Goal: Task Accomplishment & Management: Use online tool/utility

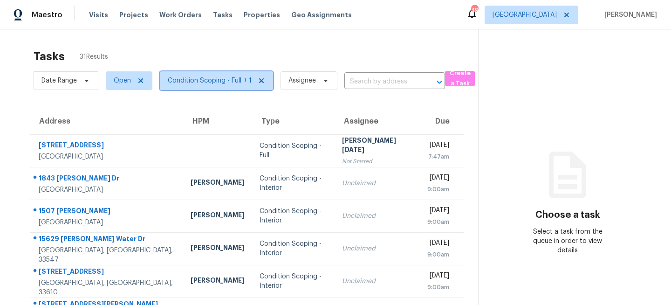
click at [233, 82] on span "Condition Scoping - Full + 1" at bounding box center [210, 80] width 84 height 9
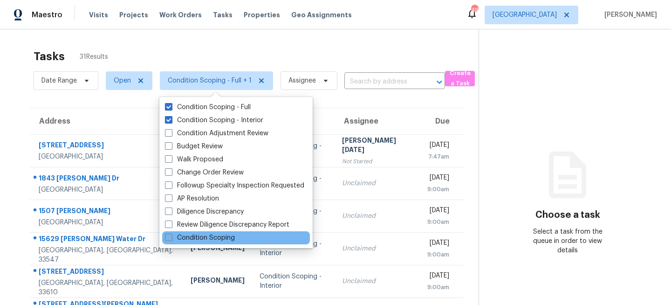
click at [194, 238] on label "Condition Scoping" at bounding box center [200, 237] width 70 height 9
click at [171, 238] on input "Condition Scoping" at bounding box center [168, 236] width 6 height 6
checkbox input "true"
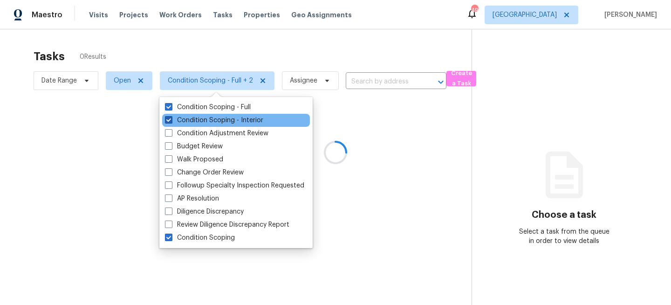
click at [200, 117] on label "Condition Scoping - Interior" at bounding box center [214, 120] width 98 height 9
click at [171, 117] on input "Condition Scoping - Interior" at bounding box center [168, 119] width 6 height 6
checkbox input "false"
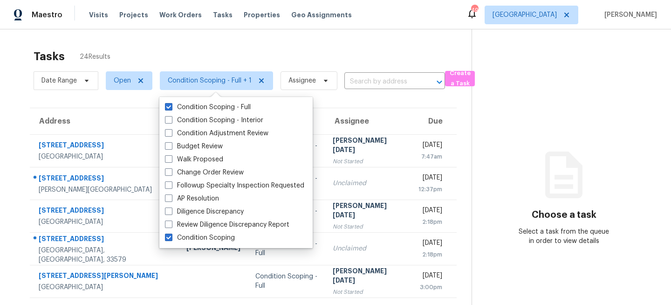
click at [241, 50] on div "Tasks 24 Results" at bounding box center [253, 56] width 438 height 24
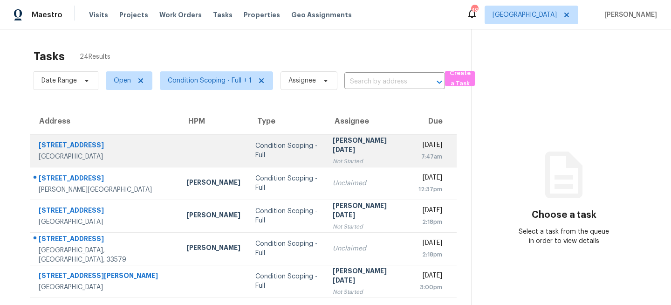
click at [274, 156] on td "Condition Scoping - Full" at bounding box center [286, 150] width 77 height 33
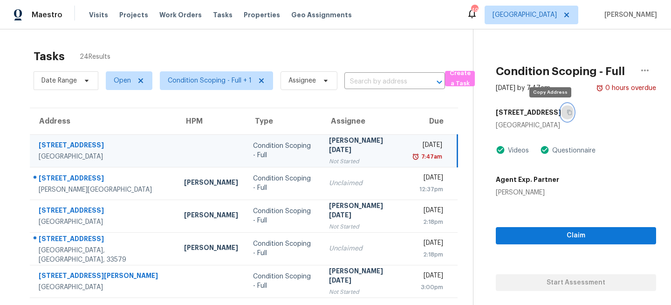
click at [567, 110] on icon "button" at bounding box center [570, 113] width 6 height 6
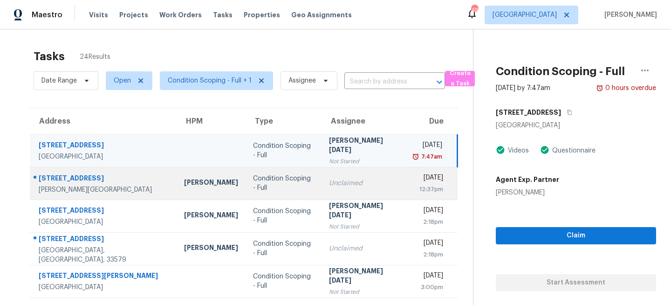
click at [294, 186] on td "Condition Scoping - Full" at bounding box center [284, 183] width 76 height 33
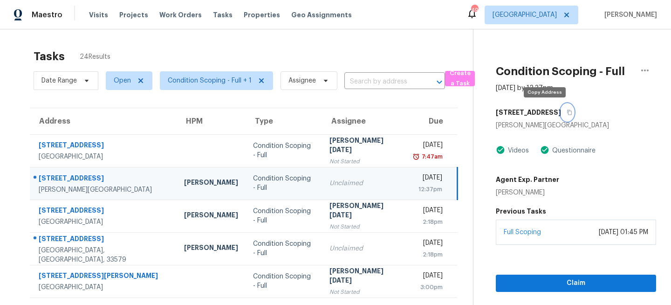
click at [567, 111] on icon "button" at bounding box center [570, 113] width 6 height 6
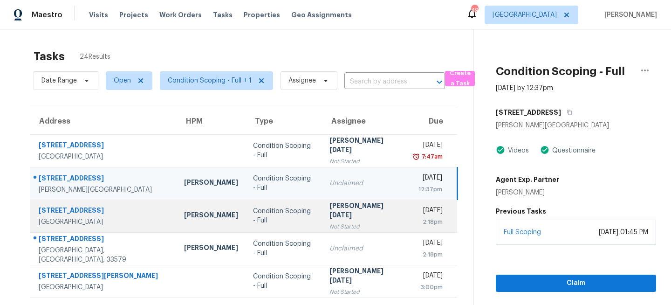
click at [285, 210] on td "Condition Scoping - Full" at bounding box center [284, 215] width 76 height 33
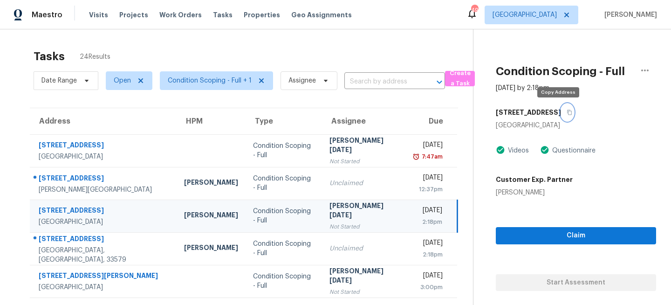
click at [561, 107] on button "button" at bounding box center [567, 112] width 13 height 17
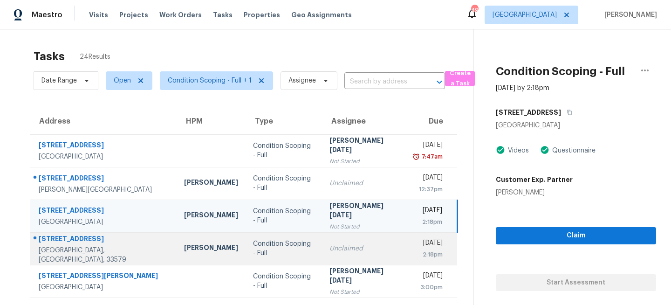
click at [292, 243] on td "Condition Scoping - Full" at bounding box center [284, 248] width 76 height 33
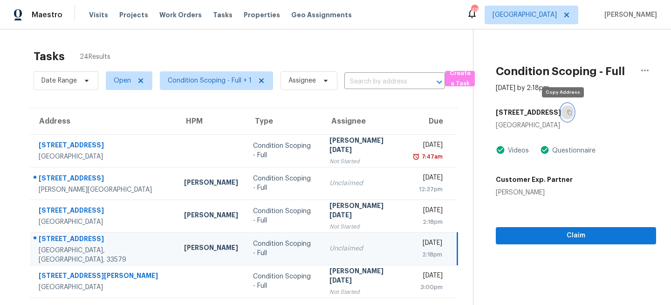
click at [562, 115] on button "button" at bounding box center [567, 112] width 13 height 17
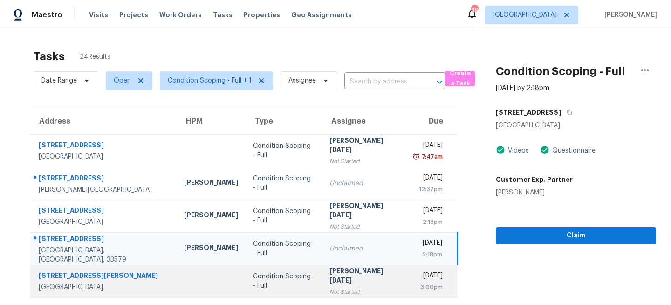
click at [279, 275] on td "Condition Scoping - Full" at bounding box center [284, 281] width 76 height 33
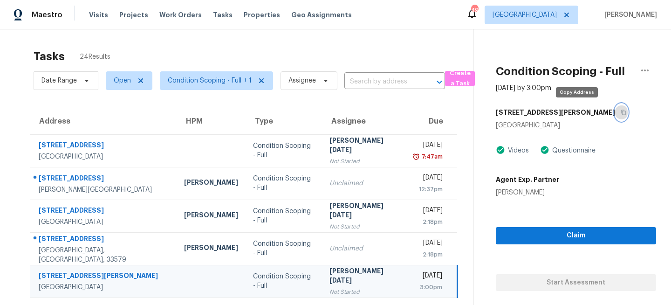
click at [621, 112] on icon "button" at bounding box center [624, 113] width 6 height 6
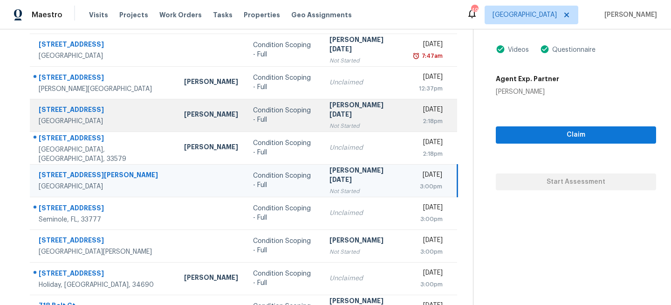
scroll to position [141, 0]
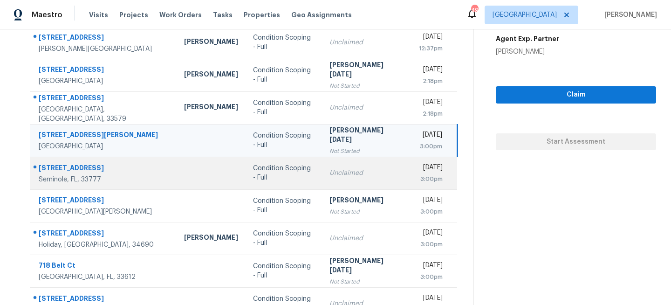
click at [322, 176] on td "Unclaimed" at bounding box center [364, 173] width 85 height 33
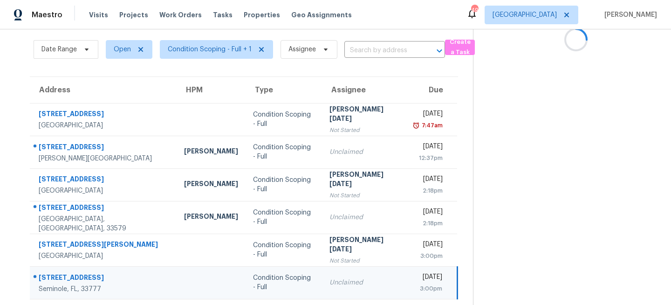
scroll to position [0, 0]
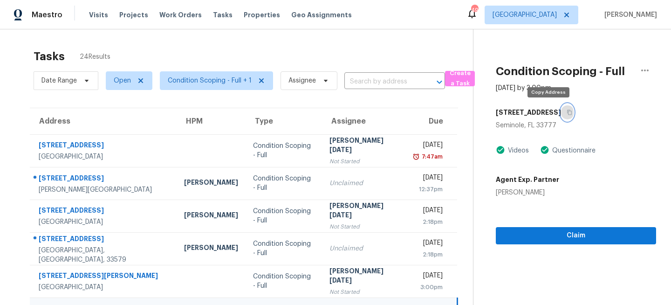
click at [567, 113] on icon "button" at bounding box center [569, 112] width 5 height 5
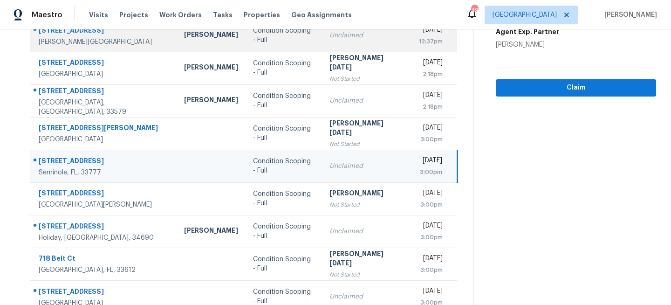
scroll to position [180, 0]
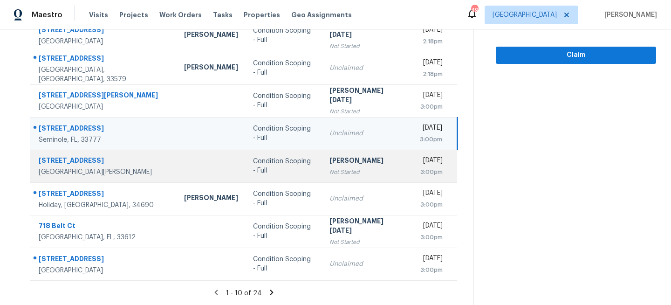
click at [330, 173] on div "Not Started" at bounding box center [365, 171] width 70 height 9
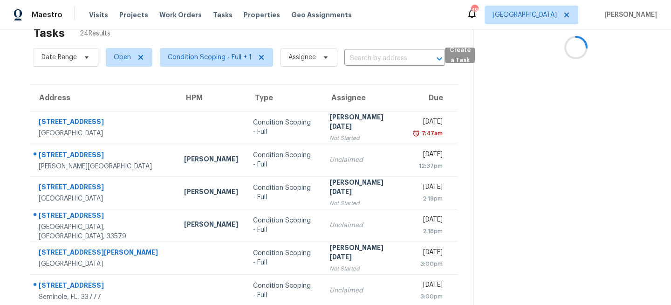
scroll to position [0, 0]
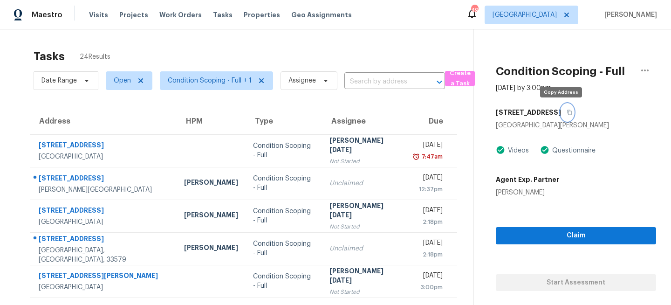
click at [567, 111] on icon "button" at bounding box center [570, 113] width 6 height 6
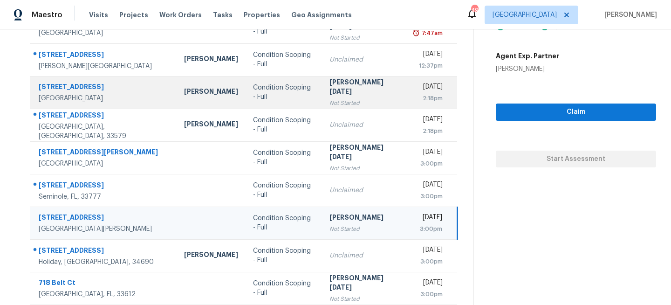
scroll to position [180, 0]
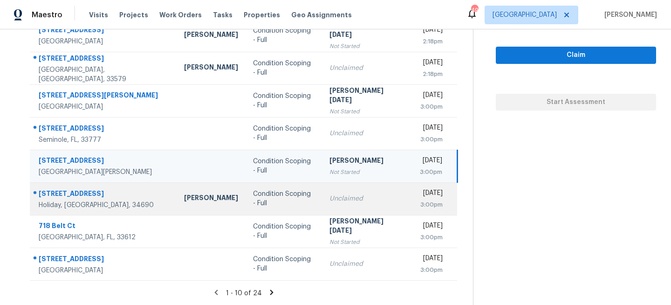
click at [279, 198] on div "Condition Scoping - Full" at bounding box center [284, 198] width 62 height 19
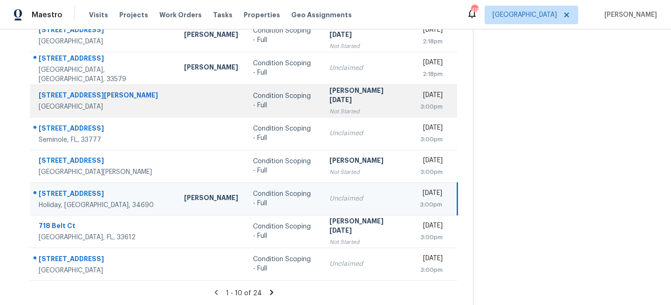
scroll to position [0, 0]
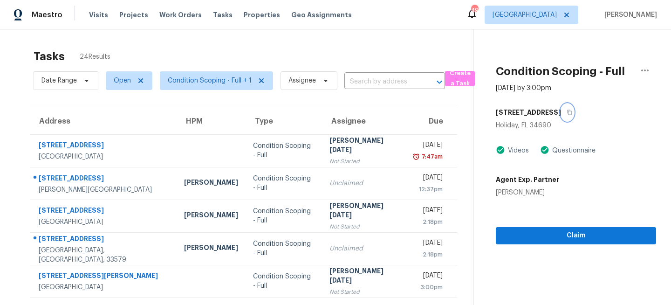
click at [567, 112] on icon "button" at bounding box center [570, 113] width 6 height 6
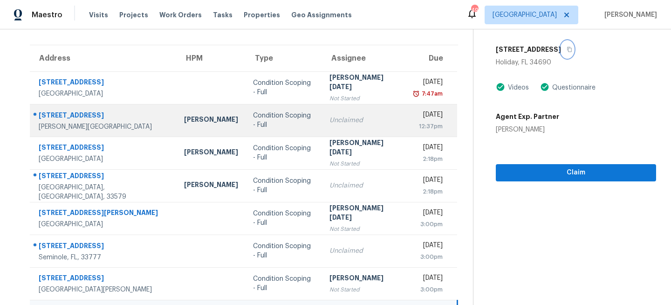
scroll to position [180, 0]
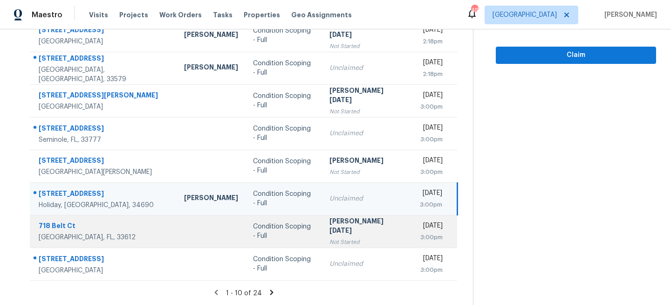
click at [273, 238] on td "Condition Scoping - Full" at bounding box center [284, 231] width 76 height 33
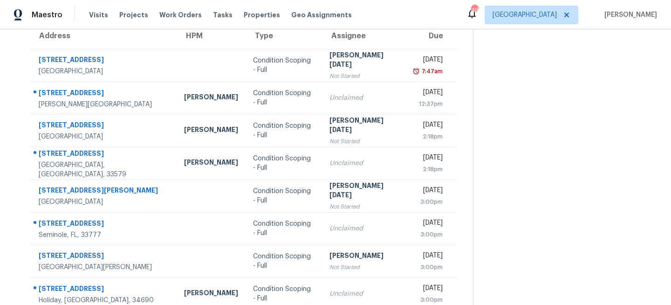
scroll to position [52, 0]
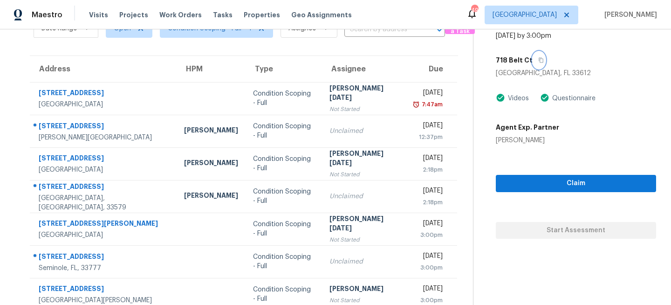
click at [538, 62] on icon "button" at bounding box center [541, 60] width 6 height 6
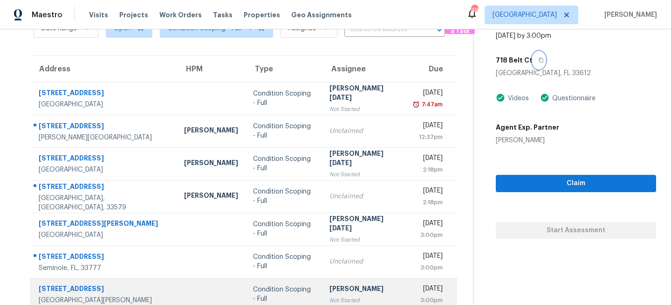
scroll to position [180, 0]
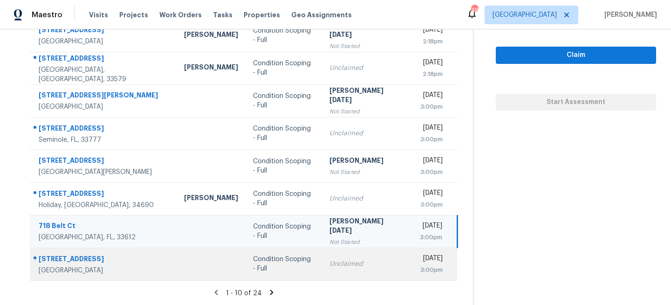
click at [330, 262] on div "Unclaimed" at bounding box center [365, 263] width 70 height 9
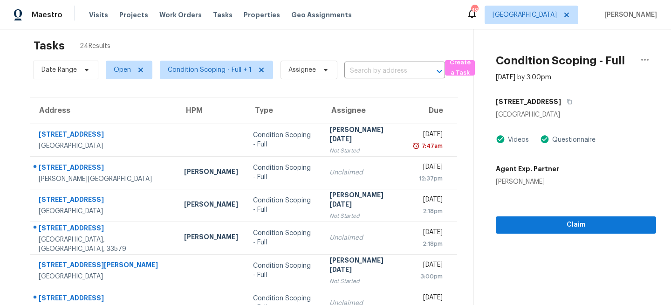
scroll to position [0, 0]
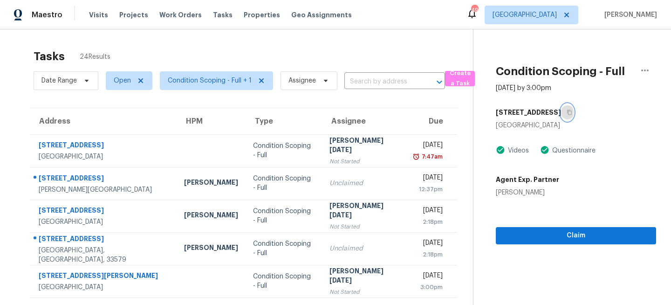
click at [567, 113] on icon "button" at bounding box center [570, 113] width 6 height 6
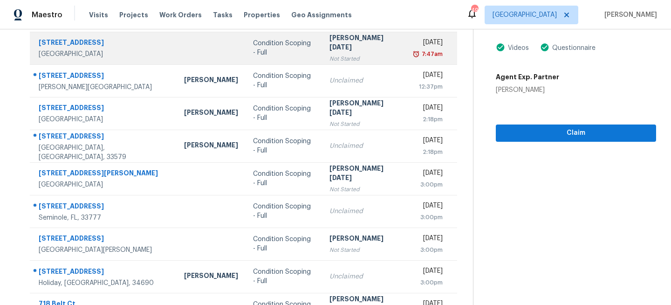
scroll to position [180, 0]
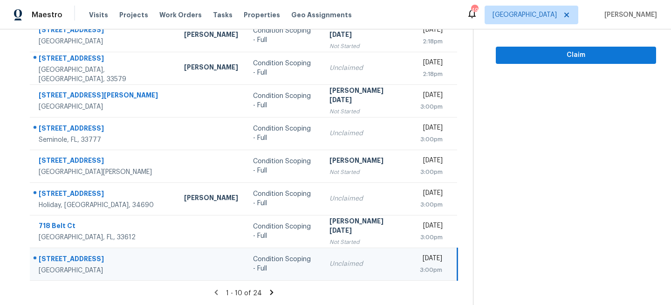
click at [268, 288] on icon at bounding box center [272, 292] width 8 height 8
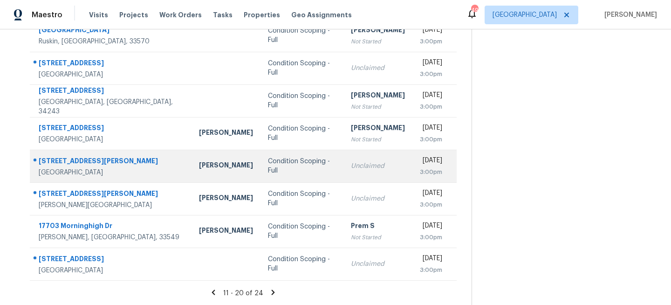
scroll to position [0, 0]
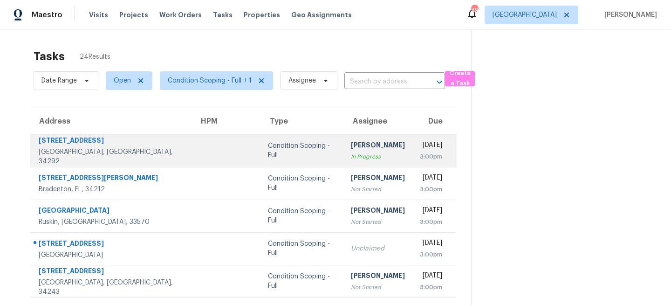
click at [268, 151] on div "Condition Scoping - Full" at bounding box center [302, 150] width 68 height 19
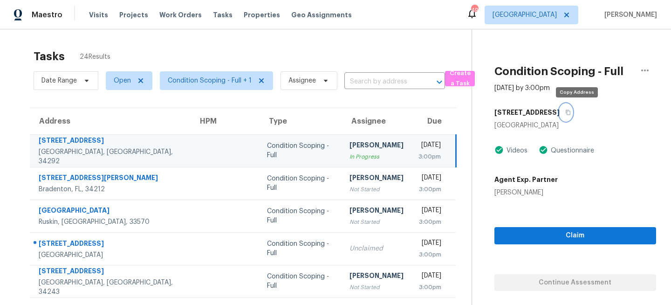
click at [572, 116] on button "button" at bounding box center [566, 112] width 13 height 17
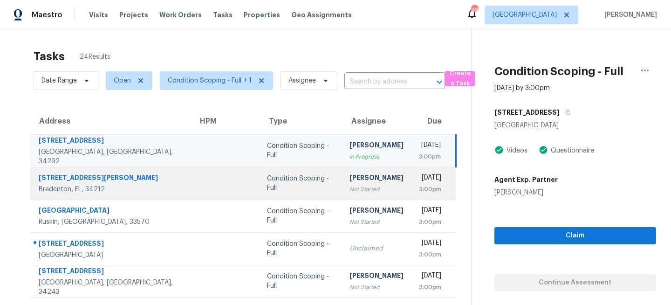
click at [350, 189] on div "Not Started" at bounding box center [377, 189] width 54 height 9
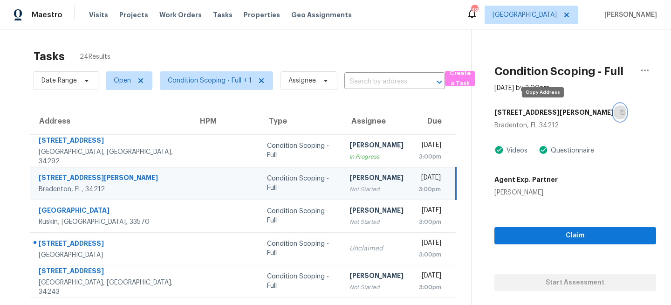
click at [619, 114] on icon "button" at bounding box center [622, 113] width 6 height 6
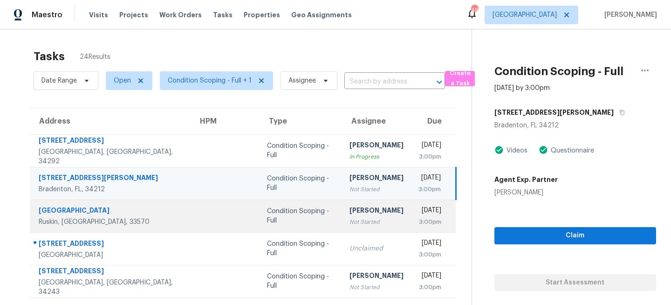
click at [350, 211] on div "Rajesh M" at bounding box center [377, 212] width 54 height 12
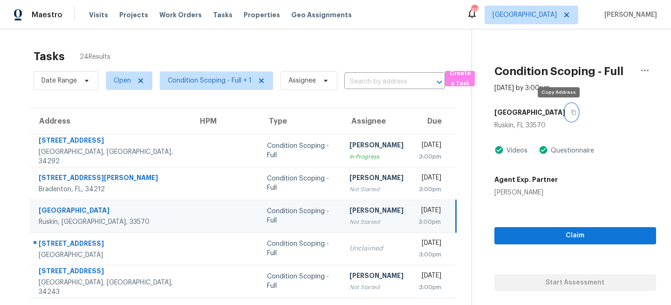
click at [571, 111] on icon "button" at bounding box center [574, 113] width 6 height 6
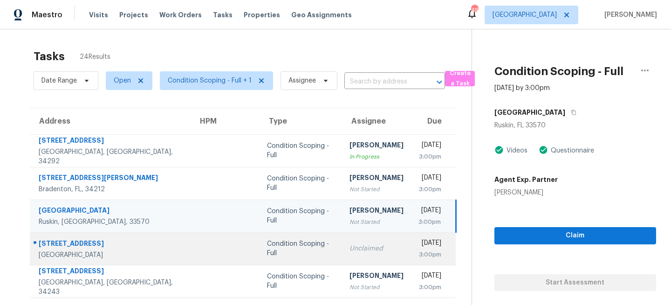
click at [350, 244] on div "Unclaimed" at bounding box center [377, 248] width 54 height 9
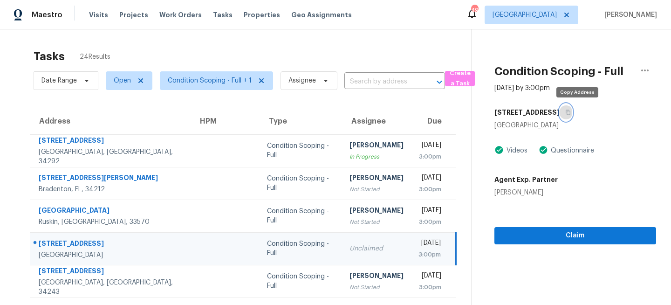
click at [570, 113] on icon "button" at bounding box center [568, 112] width 5 height 5
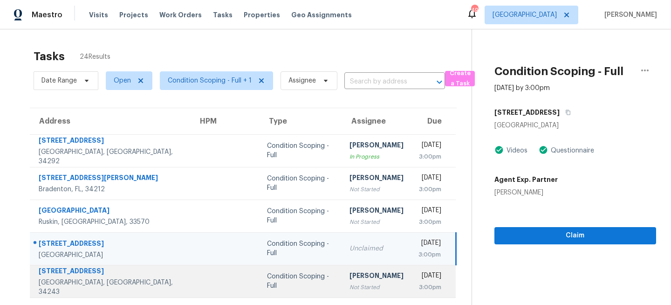
click at [283, 280] on td "Condition Scoping - Full" at bounding box center [301, 281] width 82 height 33
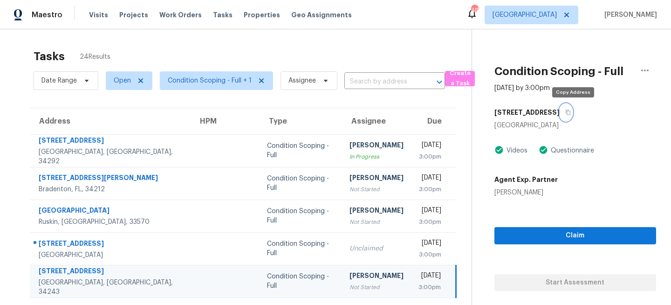
click at [571, 112] on icon "button" at bounding box center [568, 113] width 6 height 6
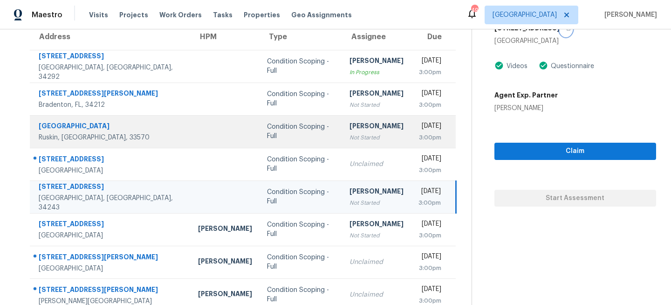
scroll to position [178, 0]
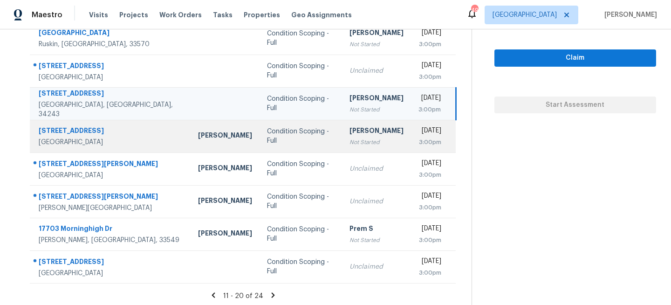
click at [280, 136] on td "Condition Scoping - Full" at bounding box center [301, 136] width 82 height 33
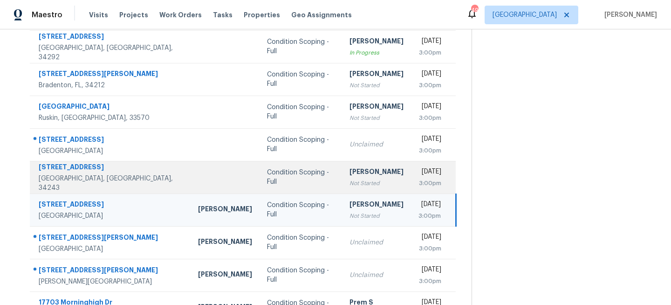
scroll to position [0, 0]
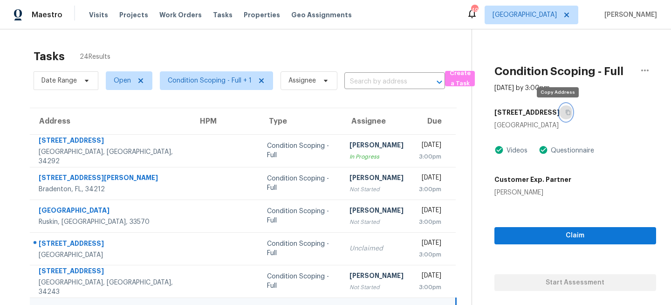
click at [565, 112] on icon "button" at bounding box center [568, 113] width 6 height 6
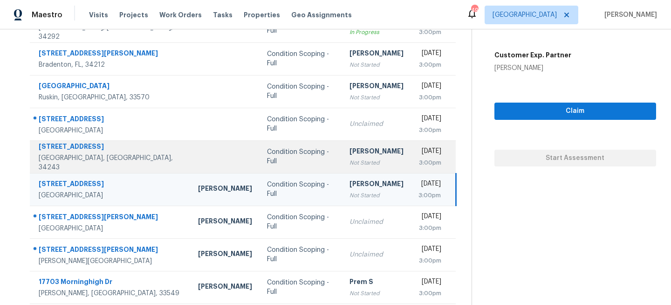
scroll to position [180, 0]
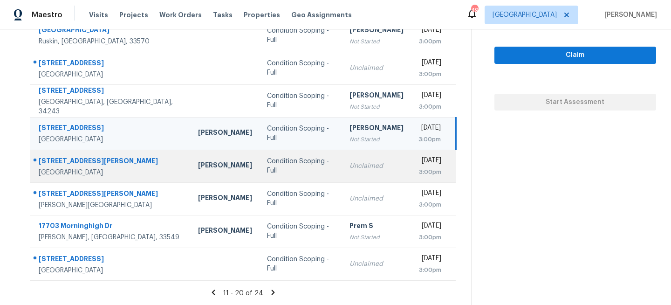
click at [350, 162] on div "Unclaimed" at bounding box center [377, 165] width 54 height 9
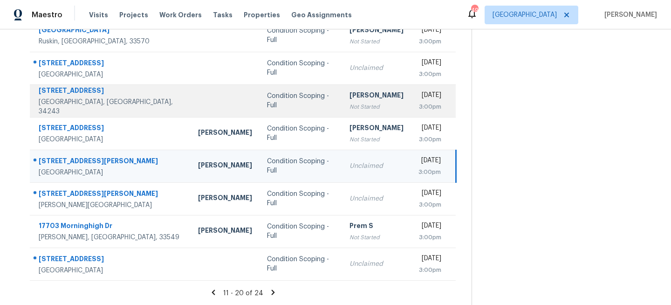
scroll to position [0, 0]
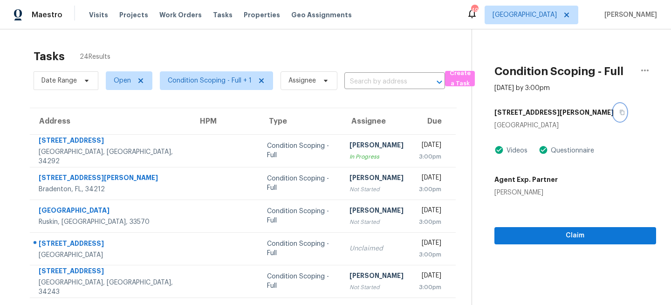
click at [620, 111] on icon "button" at bounding box center [622, 112] width 5 height 5
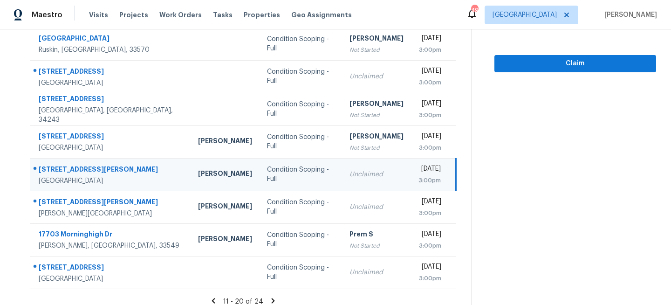
scroll to position [180, 0]
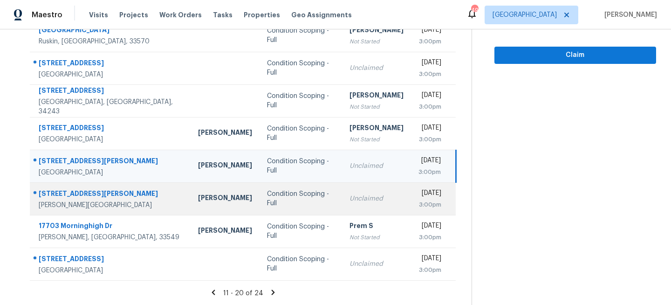
click at [342, 209] on td "Unclaimed" at bounding box center [376, 198] width 69 height 33
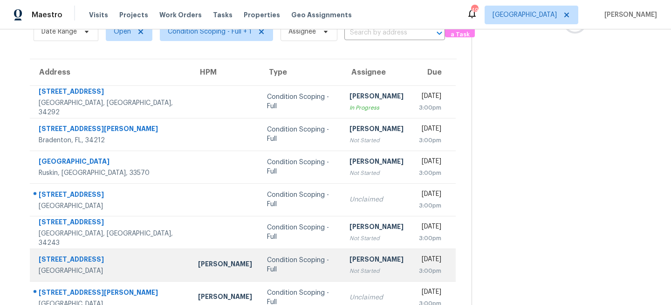
scroll to position [0, 0]
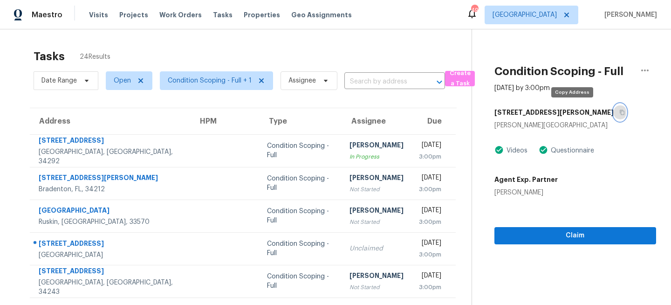
click at [620, 110] on icon "button" at bounding box center [622, 112] width 5 height 5
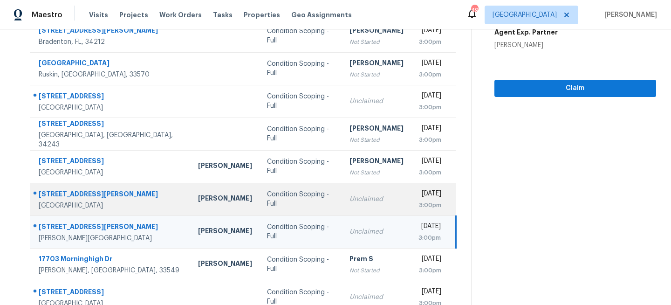
scroll to position [180, 0]
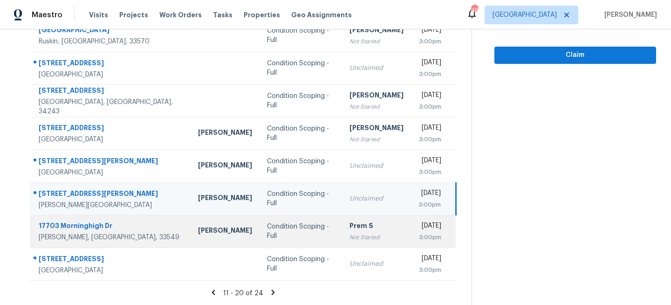
click at [350, 227] on div "Prem S" at bounding box center [377, 227] width 54 height 12
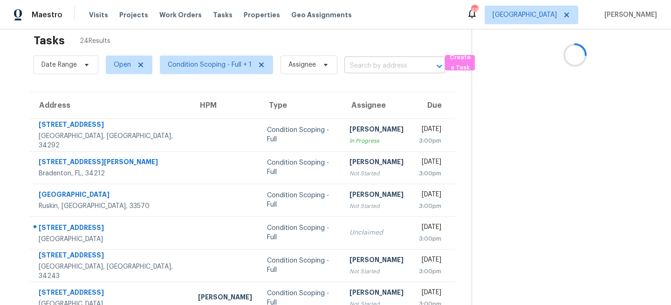
scroll to position [0, 0]
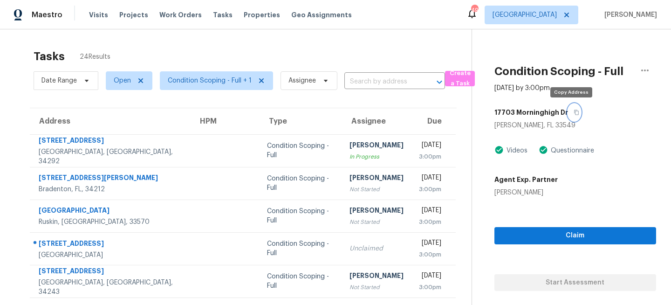
click at [575, 113] on button "button" at bounding box center [574, 112] width 13 height 17
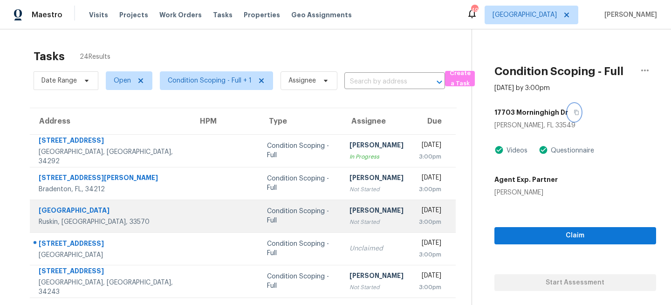
scroll to position [180, 0]
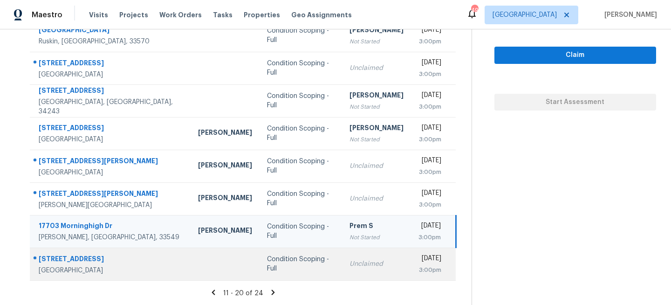
click at [360, 267] on td "Unclaimed" at bounding box center [376, 263] width 69 height 33
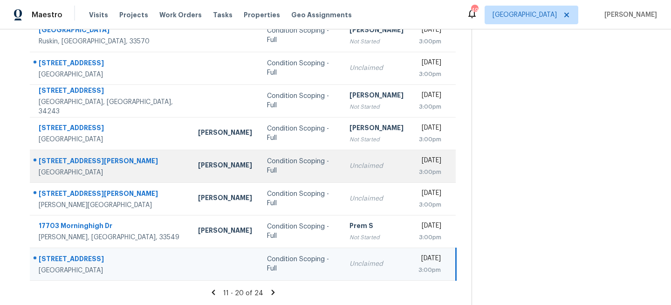
scroll to position [0, 0]
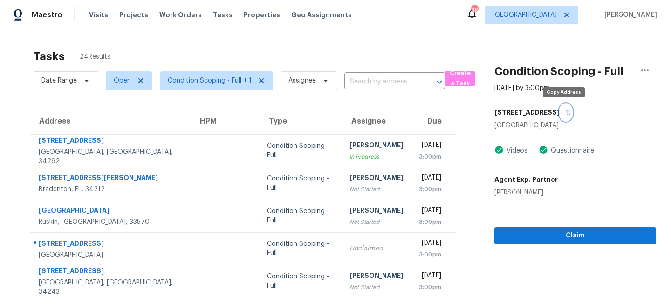
click at [566, 110] on icon "button" at bounding box center [568, 112] width 5 height 5
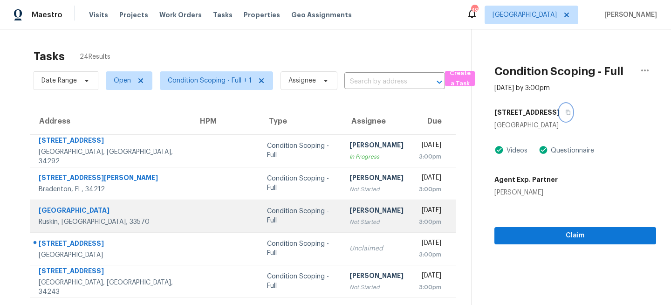
scroll to position [180, 0]
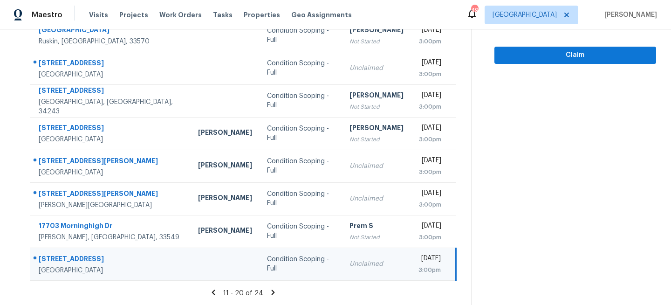
click at [271, 291] on icon at bounding box center [272, 291] width 3 height 5
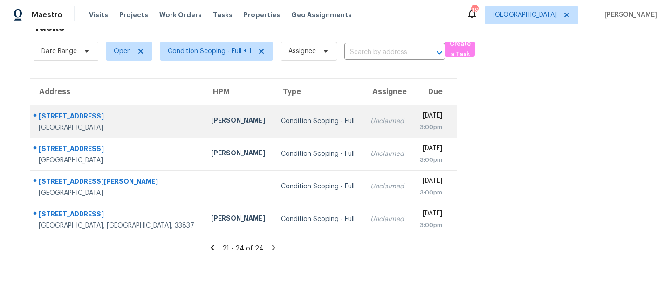
click at [211, 126] on div "[PERSON_NAME]" at bounding box center [238, 122] width 55 height 12
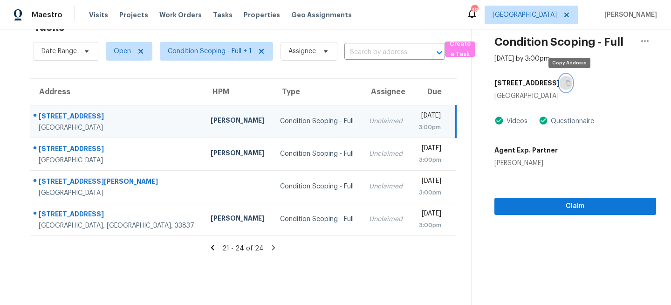
click at [568, 83] on icon "button" at bounding box center [568, 83] width 5 height 5
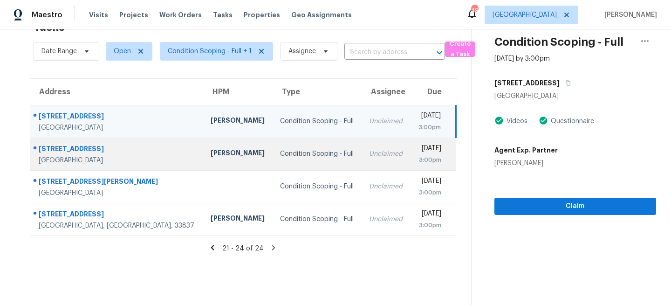
click at [362, 168] on td "Unclaimed" at bounding box center [386, 153] width 49 height 33
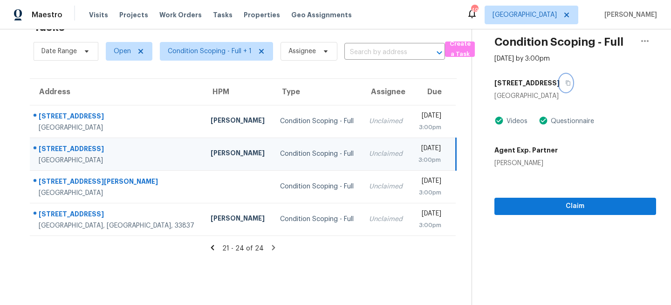
click at [560, 86] on button "button" at bounding box center [566, 83] width 13 height 17
click at [275, 167] on td "Condition Scoping - Full" at bounding box center [317, 153] width 89 height 33
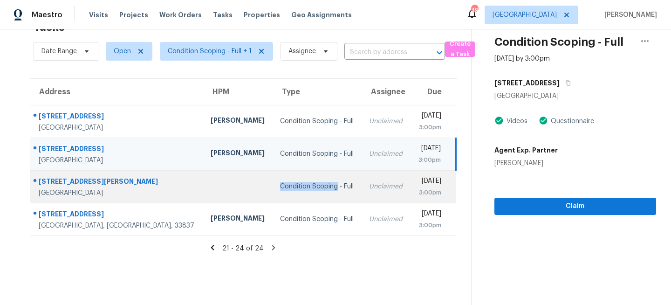
click at [280, 182] on div "Condition Scoping - Full" at bounding box center [317, 186] width 74 height 9
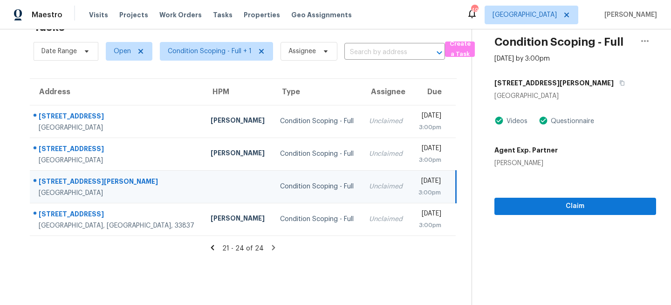
click at [418, 183] on div "Mon, Aug 18th 2025" at bounding box center [429, 182] width 23 height 12
click at [614, 86] on button "button" at bounding box center [620, 83] width 13 height 17
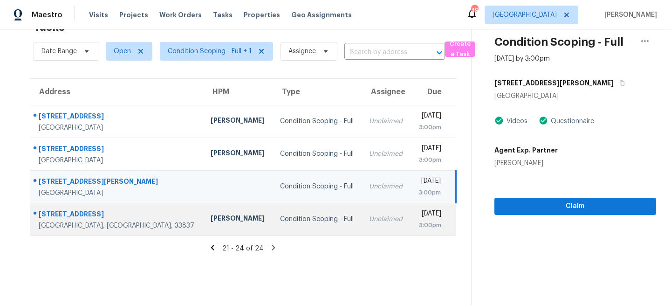
click at [294, 210] on td "Condition Scoping - Full" at bounding box center [317, 219] width 89 height 33
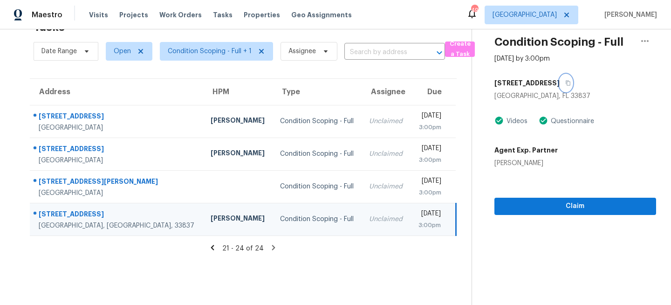
click at [565, 80] on icon "button" at bounding box center [568, 83] width 6 height 6
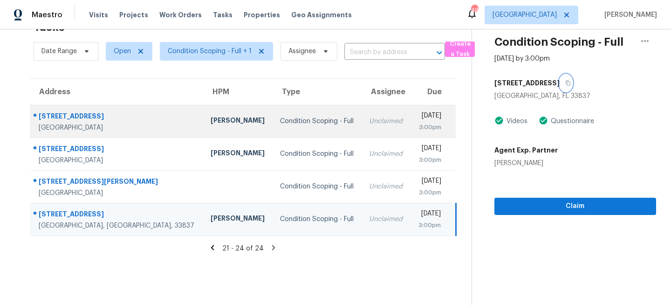
scroll to position [0, 0]
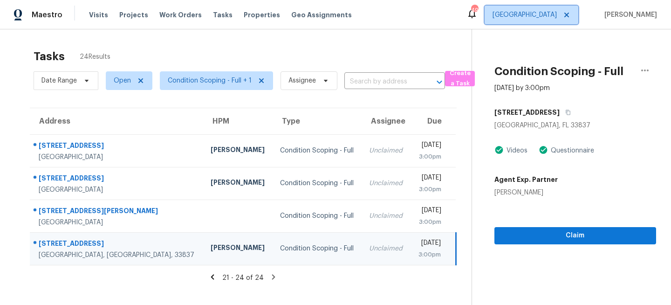
click at [555, 19] on span "[GEOGRAPHIC_DATA]" at bounding box center [525, 14] width 64 height 9
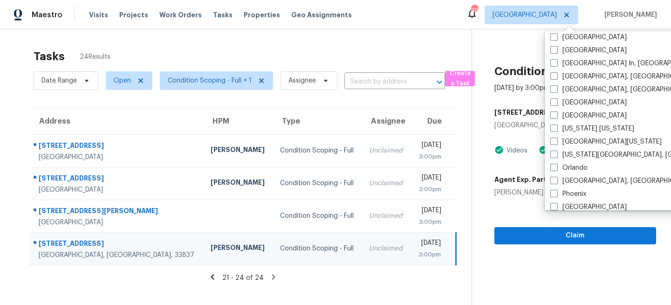
scroll to position [419, 0]
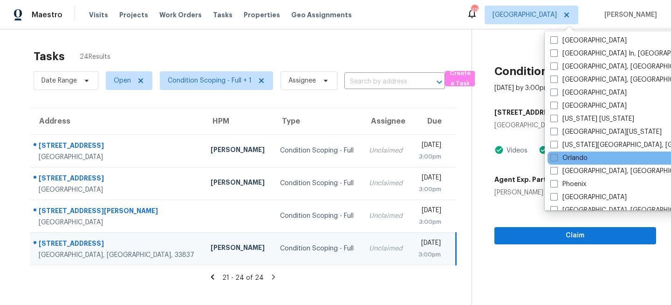
click at [561, 156] on label "Orlando" at bounding box center [568, 157] width 37 height 9
click at [556, 156] on input "Orlando" at bounding box center [553, 156] width 6 height 6
checkbox input "true"
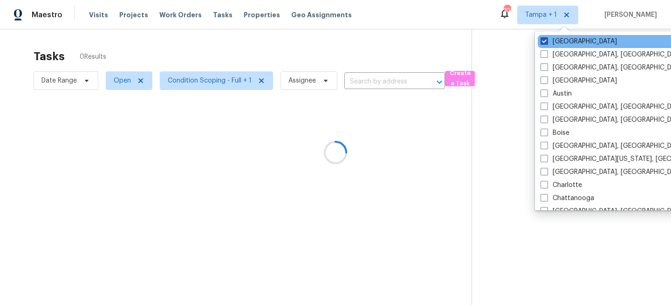
click at [556, 40] on label "[GEOGRAPHIC_DATA]" at bounding box center [579, 41] width 76 height 9
click at [547, 40] on input "[GEOGRAPHIC_DATA]" at bounding box center [544, 40] width 6 height 6
checkbox input "false"
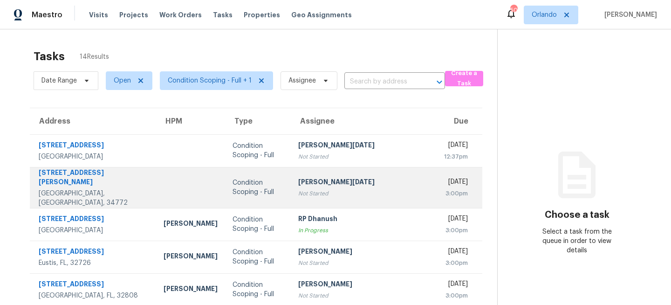
click at [240, 168] on td "Condition Scoping - Full" at bounding box center [258, 187] width 66 height 41
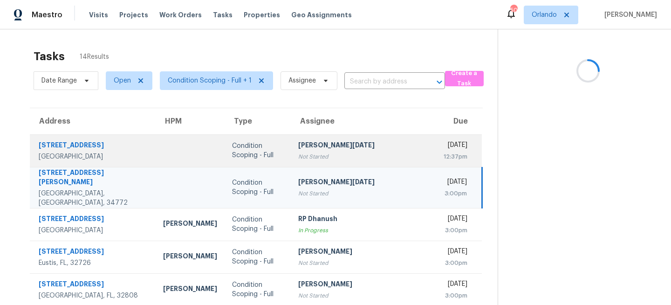
click at [237, 150] on div "Condition Scoping - Full" at bounding box center [257, 150] width 51 height 19
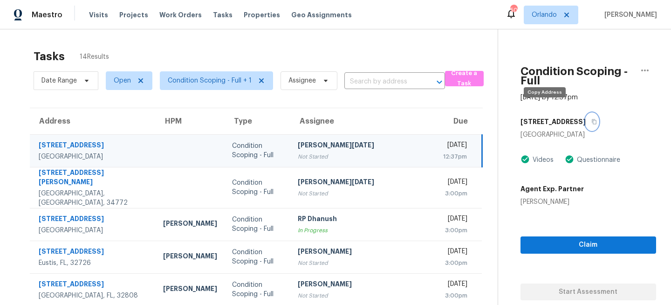
click at [591, 119] on icon "button" at bounding box center [594, 122] width 6 height 6
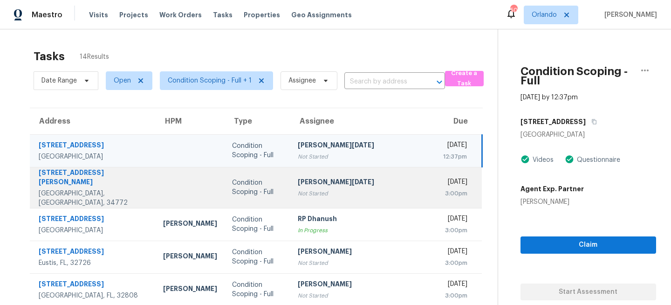
click at [298, 182] on div "[PERSON_NAME][DATE]" at bounding box center [363, 183] width 130 height 12
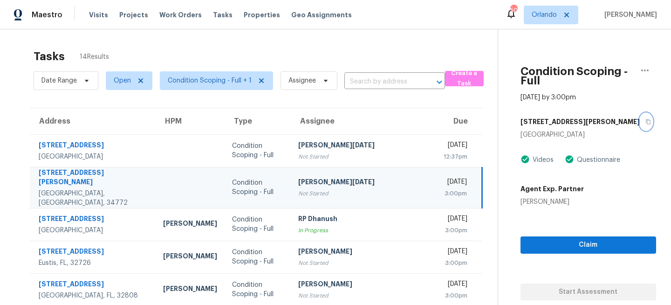
click at [645, 119] on icon "button" at bounding box center [648, 122] width 6 height 6
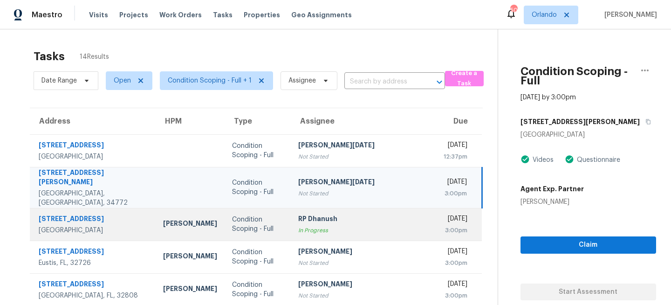
click at [298, 214] on div "RP Dhanush" at bounding box center [363, 220] width 131 height 12
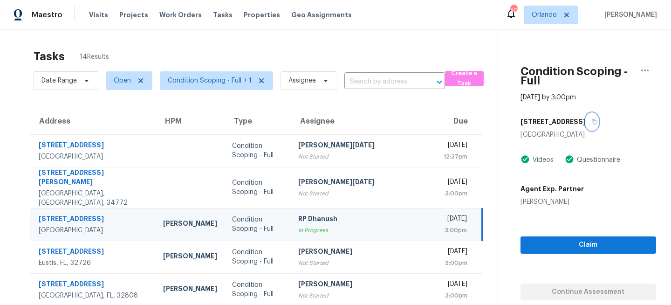
click at [592, 119] on icon "button" at bounding box center [594, 121] width 5 height 5
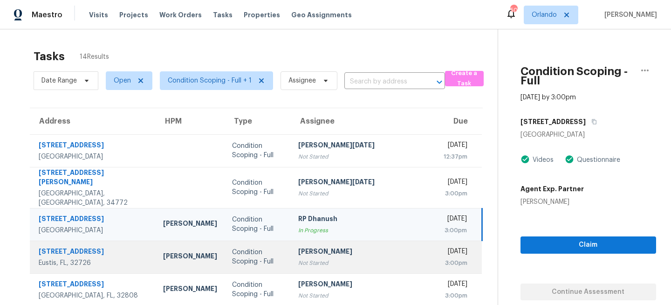
click at [298, 247] on div "Roopesh Jaikanth" at bounding box center [363, 253] width 131 height 12
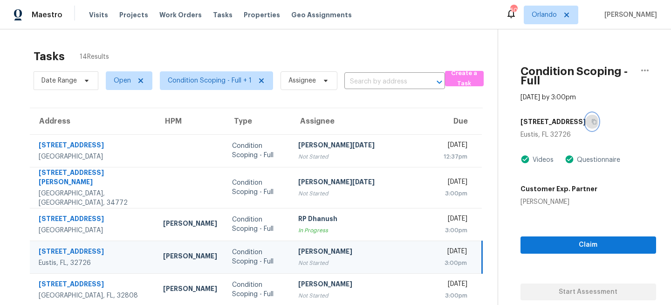
click at [591, 119] on icon "button" at bounding box center [594, 122] width 6 height 6
click at [291, 256] on td "Roopesh Jaikanth Not Started" at bounding box center [364, 256] width 146 height 33
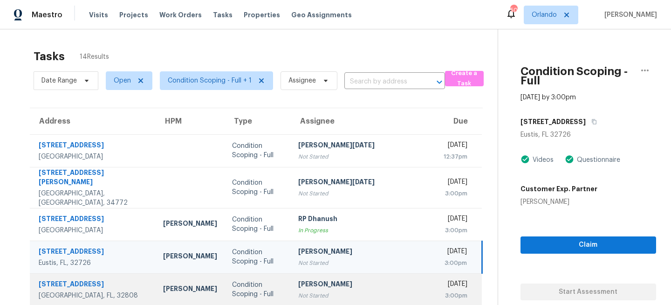
click at [268, 282] on div "Condition Scoping - Full" at bounding box center [257, 289] width 51 height 19
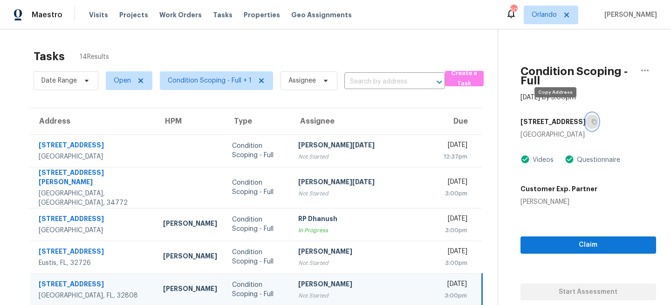
click at [592, 119] on icon "button" at bounding box center [594, 121] width 5 height 5
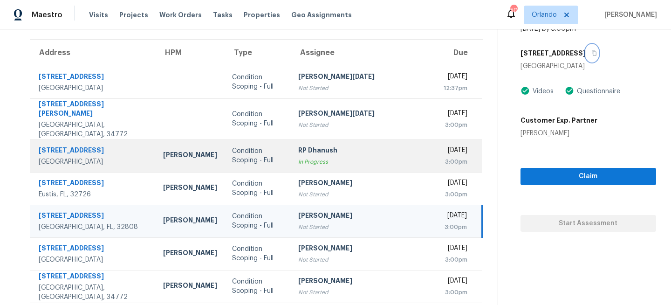
scroll to position [96, 0]
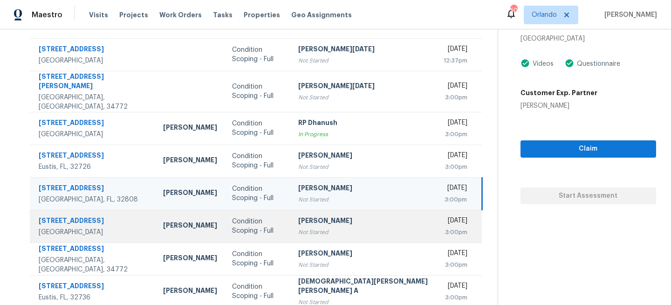
click at [298, 216] on div "Roopesh Jaikanth" at bounding box center [363, 222] width 131 height 12
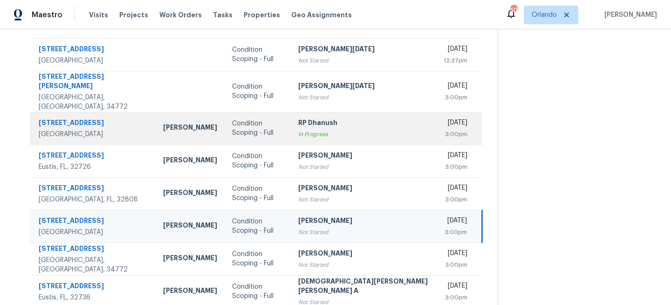
scroll to position [0, 0]
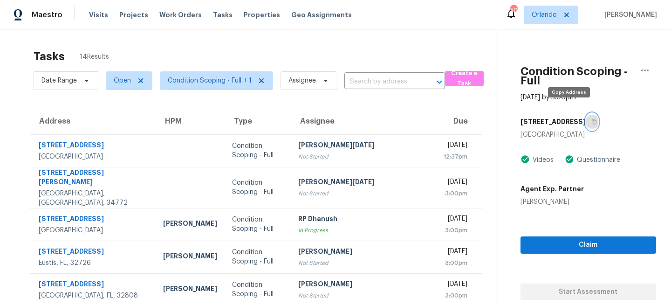
click at [586, 113] on button "button" at bounding box center [592, 121] width 13 height 17
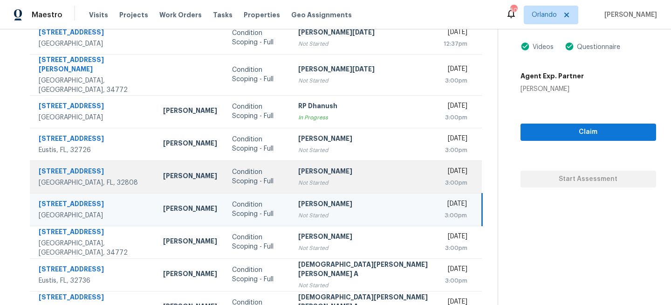
scroll to position [125, 0]
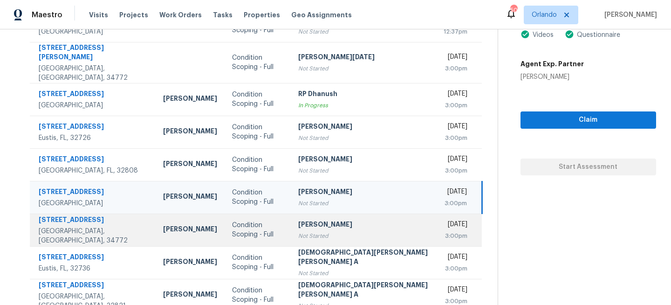
click at [298, 231] on div "Not Started" at bounding box center [363, 235] width 131 height 9
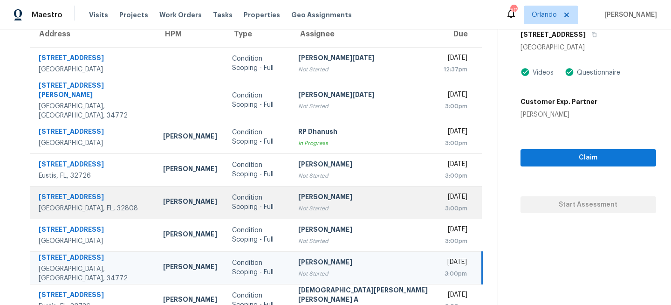
scroll to position [41, 0]
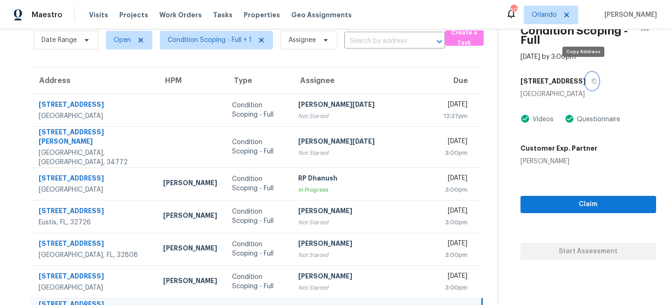
click at [591, 78] on icon "button" at bounding box center [594, 81] width 6 height 6
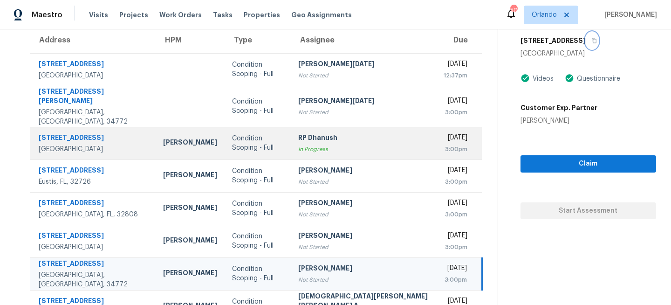
scroll to position [175, 0]
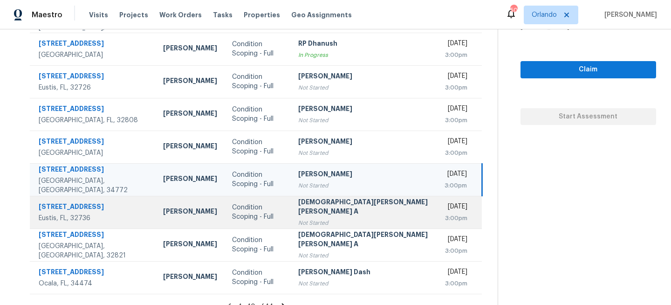
click at [260, 203] on div "Condition Scoping - Full" at bounding box center [257, 212] width 51 height 19
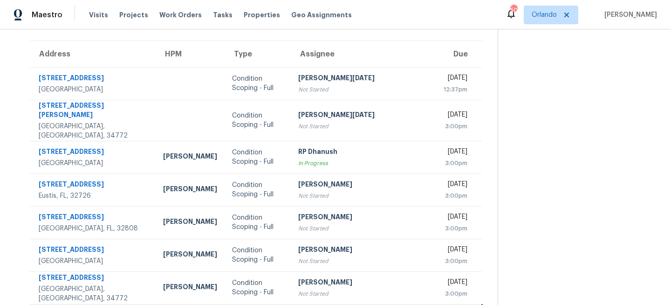
scroll to position [65, 0]
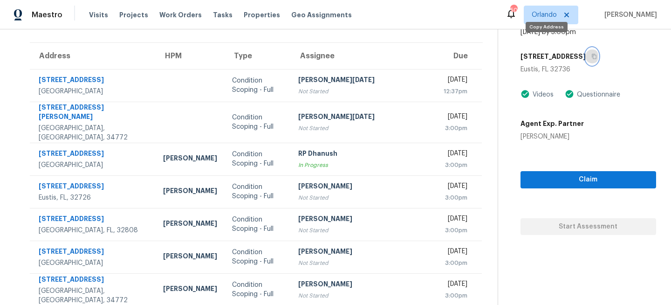
click at [591, 54] on icon "button" at bounding box center [594, 57] width 6 height 6
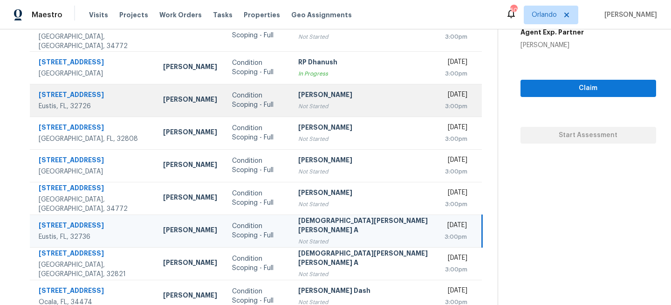
scroll to position [180, 0]
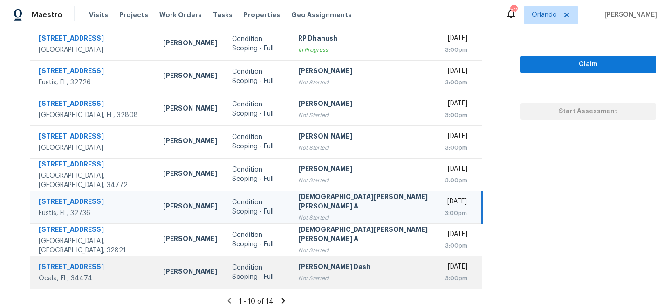
click at [307, 262] on div "Soumya Ranjan Dash" at bounding box center [363, 268] width 131 height 12
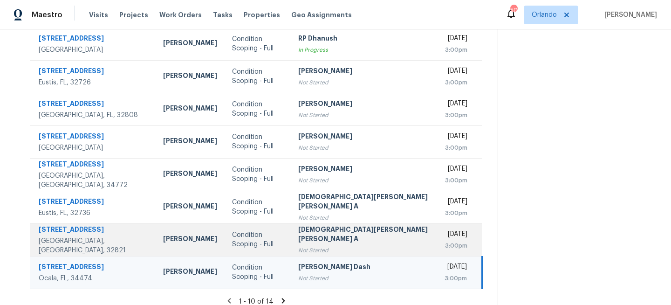
click at [315, 229] on div "Mohamed Azeem Mohsin A" at bounding box center [363, 235] width 131 height 21
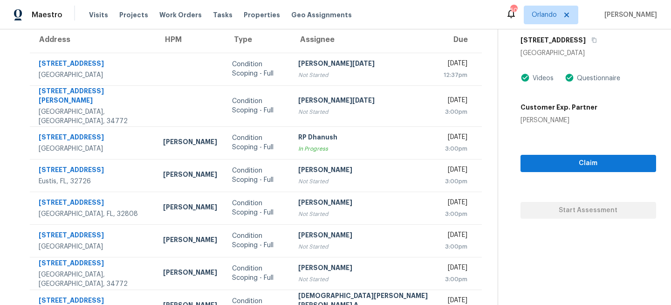
scroll to position [39, 0]
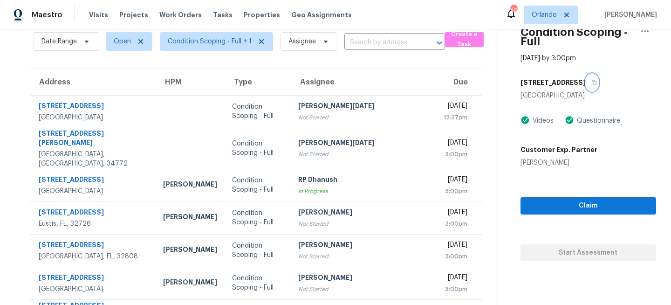
click at [591, 80] on icon "button" at bounding box center [594, 83] width 6 height 6
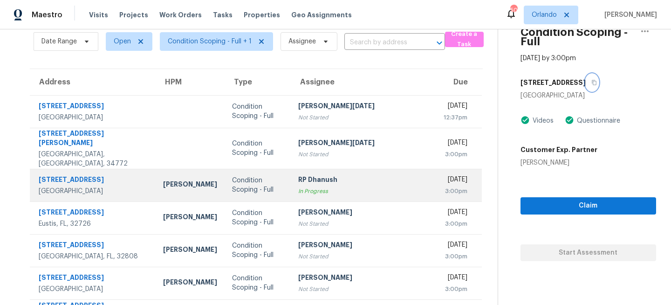
scroll to position [180, 0]
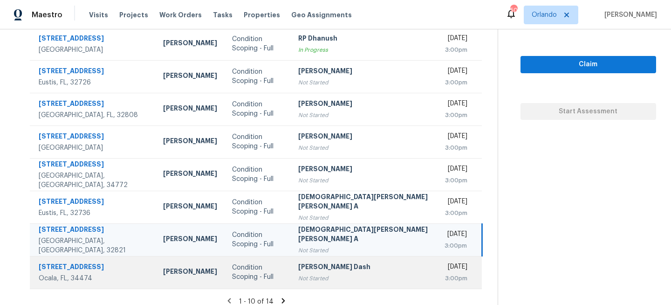
click at [298, 263] on div "Soumya Ranjan Dash" at bounding box center [363, 268] width 131 height 12
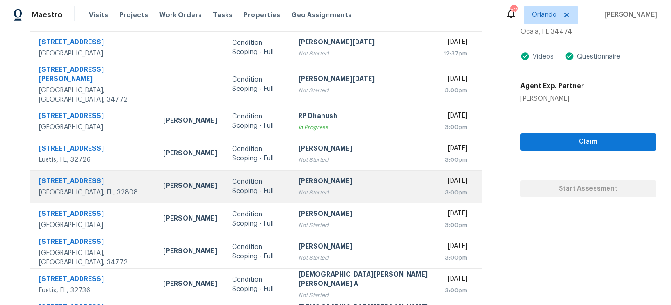
scroll to position [0, 0]
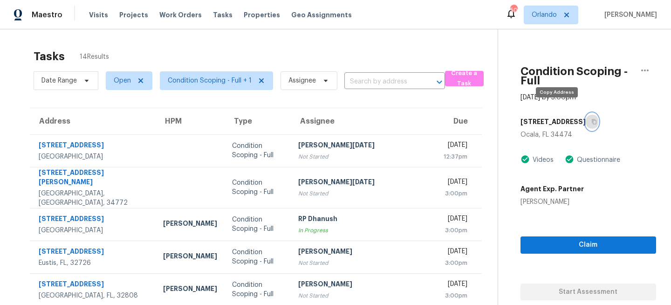
click at [591, 119] on icon "button" at bounding box center [594, 122] width 6 height 6
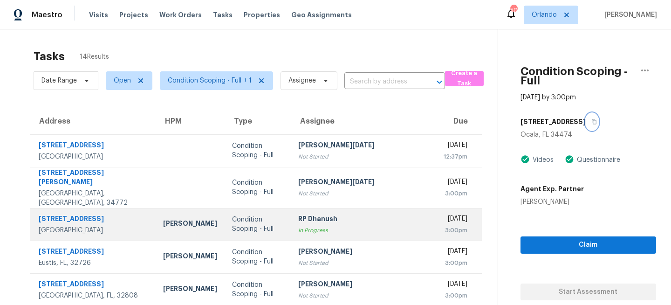
scroll to position [180, 0]
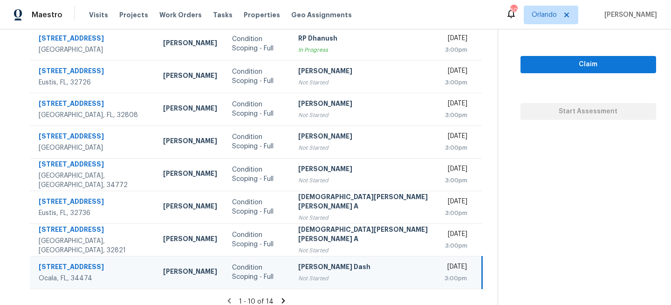
click at [268, 287] on section "Tasks 14 Results Date Range Open Condition Scoping - Full + 1 Assignee ​ Create…" at bounding box center [256, 89] width 483 height 450
click at [279, 296] on icon at bounding box center [283, 300] width 8 height 8
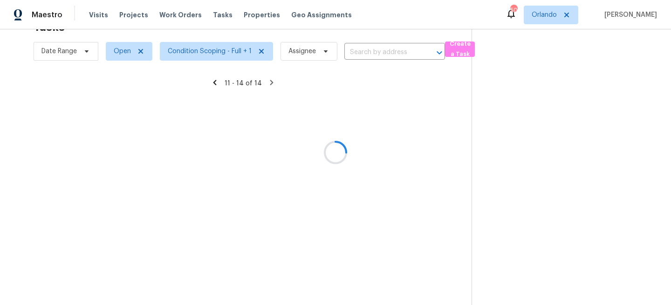
scroll to position [29, 0]
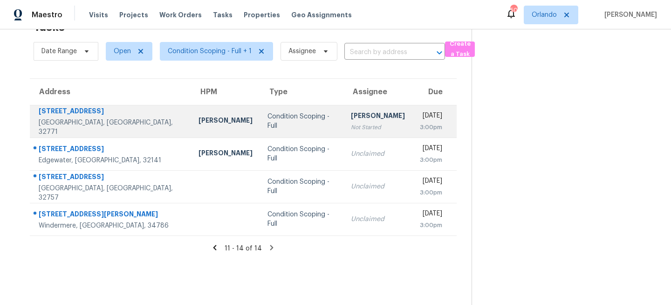
click at [275, 124] on div "Condition Scoping - Full" at bounding box center [302, 121] width 69 height 19
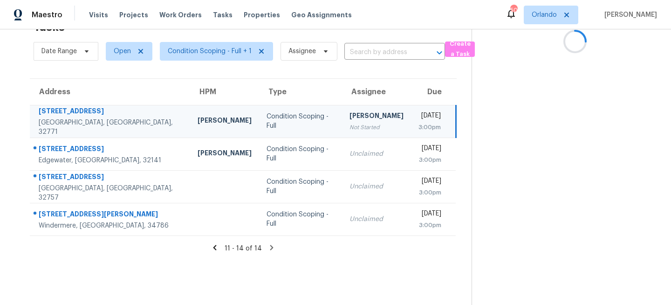
scroll to position [0, 0]
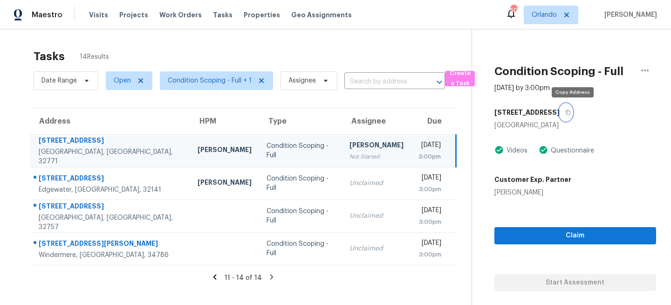
click at [571, 112] on icon "button" at bounding box center [568, 113] width 6 height 6
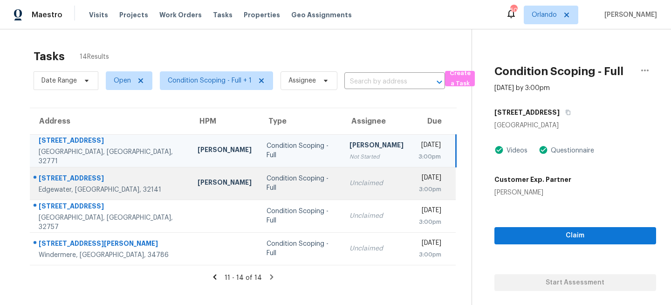
click at [342, 193] on td "Unclaimed" at bounding box center [376, 183] width 69 height 33
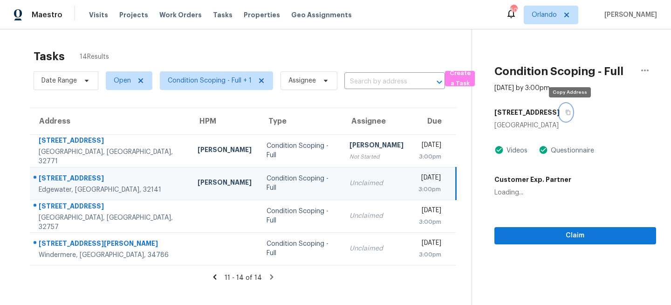
click at [571, 110] on icon "button" at bounding box center [568, 113] width 6 height 6
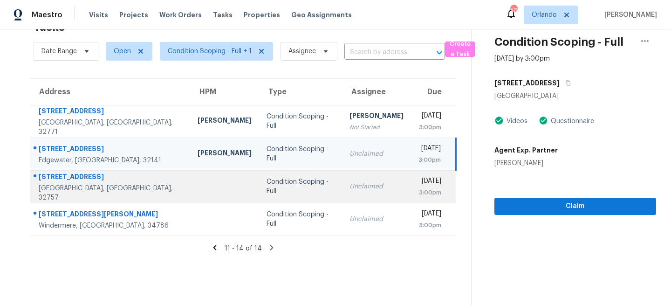
click at [350, 188] on div "Unclaimed" at bounding box center [377, 186] width 54 height 9
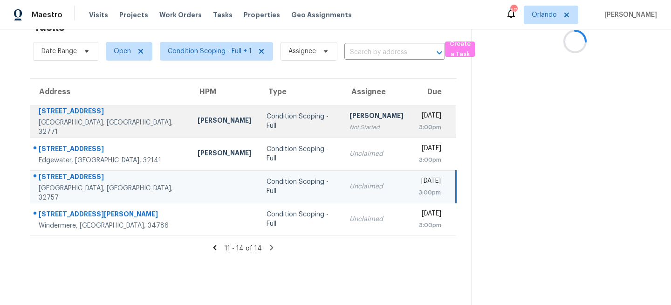
scroll to position [0, 0]
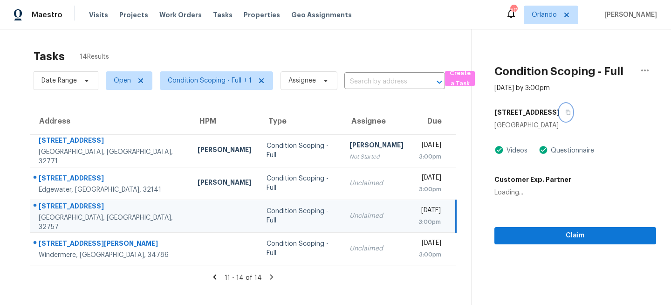
click at [565, 110] on icon "button" at bounding box center [568, 113] width 6 height 6
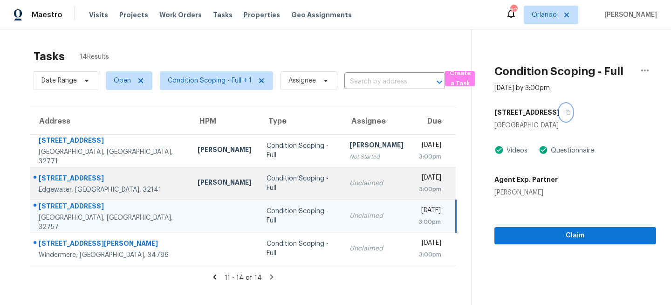
scroll to position [29, 0]
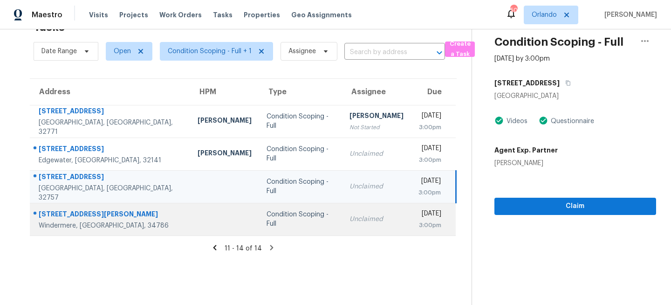
click at [350, 221] on div "Unclaimed" at bounding box center [377, 218] width 54 height 9
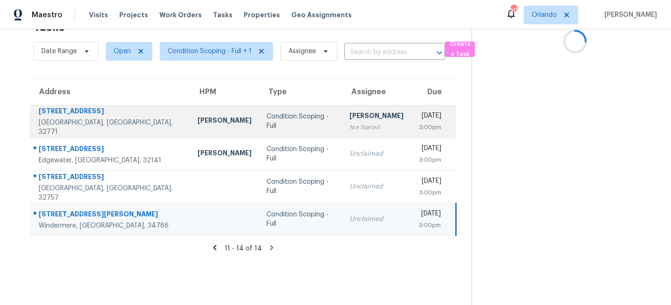
scroll to position [0, 0]
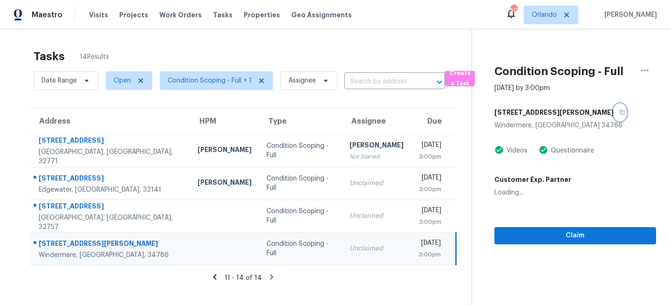
click at [620, 112] on icon "button" at bounding box center [622, 112] width 5 height 5
click at [552, 9] on span "Orlando" at bounding box center [551, 15] width 55 height 19
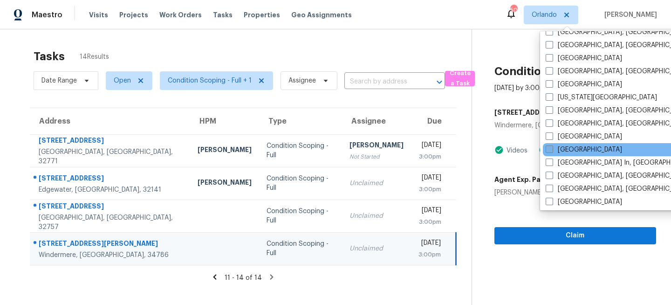
scroll to position [311, 0]
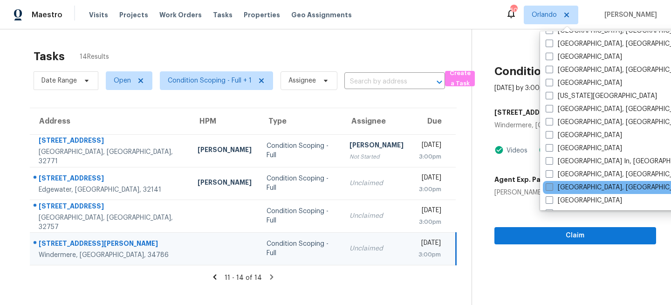
click at [563, 186] on label "[GEOGRAPHIC_DATA], [GEOGRAPHIC_DATA]" at bounding box center [618, 187] width 144 height 9
click at [552, 186] on input "[GEOGRAPHIC_DATA], [GEOGRAPHIC_DATA]" at bounding box center [549, 186] width 6 height 6
checkbox input "true"
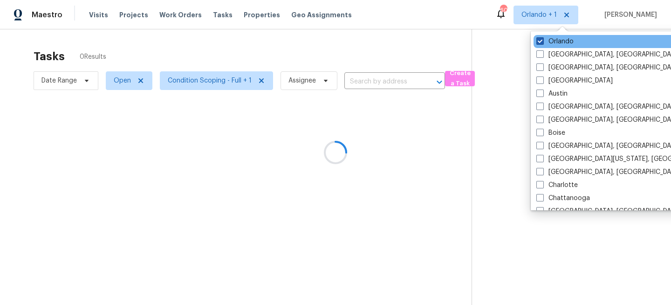
click at [562, 42] on label "Orlando" at bounding box center [554, 41] width 37 height 9
click at [542, 42] on input "Orlando" at bounding box center [539, 40] width 6 height 6
checkbox input "false"
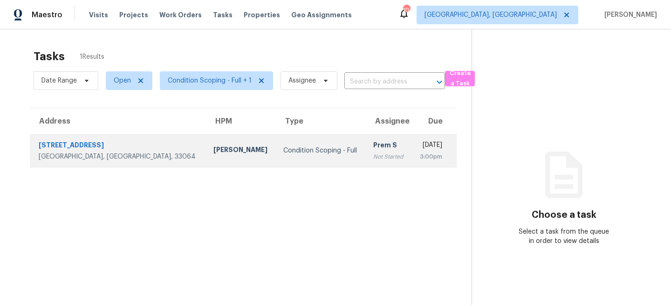
click at [284, 157] on td "Condition Scoping - Full" at bounding box center [321, 150] width 90 height 33
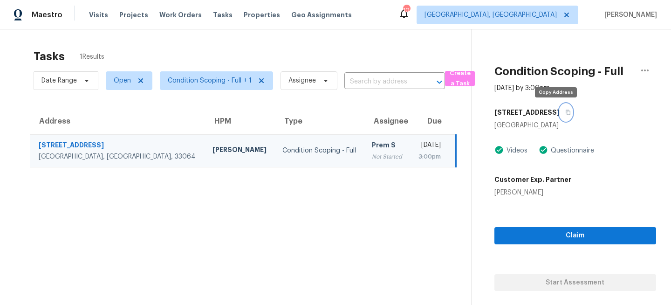
click at [560, 115] on button "button" at bounding box center [566, 112] width 13 height 17
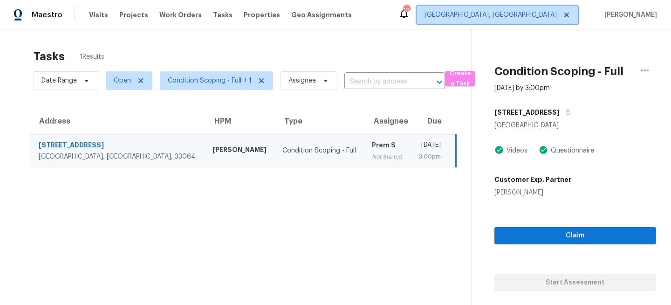
click at [557, 12] on span "[GEOGRAPHIC_DATA], [GEOGRAPHIC_DATA]" at bounding box center [491, 14] width 132 height 9
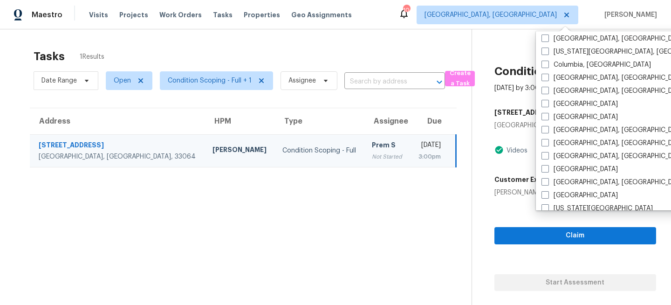
scroll to position [206, 0]
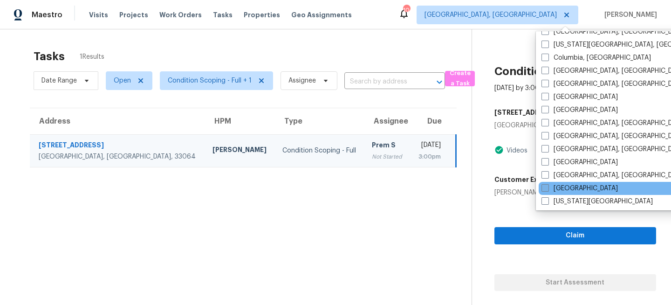
click at [548, 185] on span at bounding box center [545, 187] width 7 height 7
click at [548, 185] on input "[GEOGRAPHIC_DATA]" at bounding box center [545, 187] width 6 height 6
checkbox input "true"
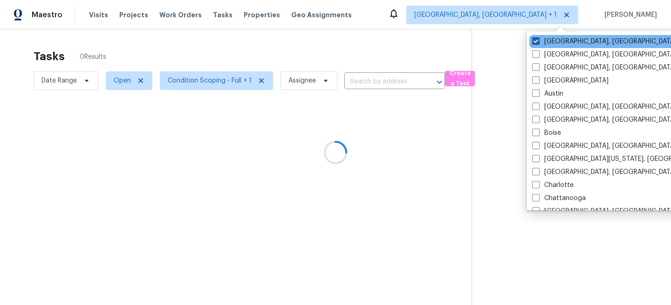
click at [551, 41] on label "[GEOGRAPHIC_DATA], [GEOGRAPHIC_DATA]" at bounding box center [604, 41] width 144 height 9
click at [538, 41] on input "Miami, FL" at bounding box center [535, 40] width 6 height 6
checkbox input "false"
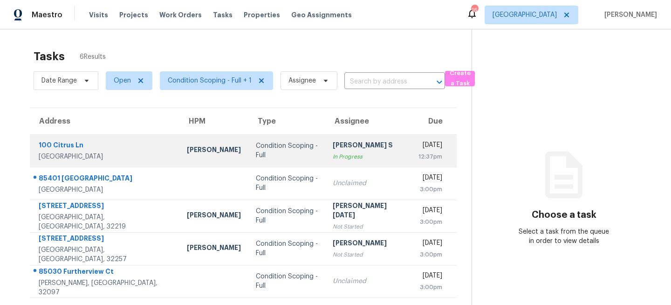
click at [256, 153] on div "Condition Scoping - Full" at bounding box center [287, 150] width 62 height 19
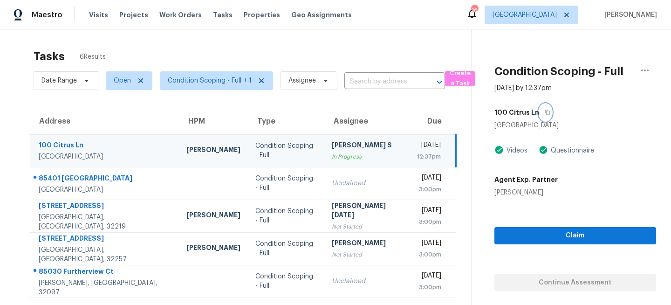
click at [546, 112] on icon "button" at bounding box center [548, 113] width 6 height 6
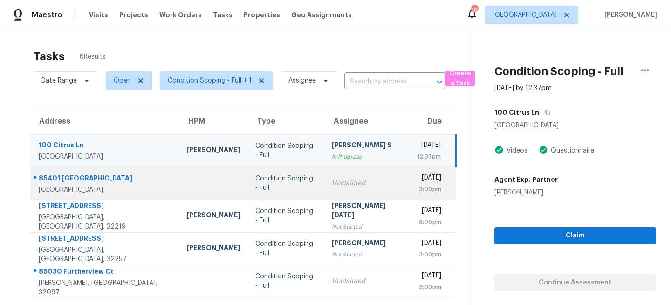
click at [255, 179] on div "Condition Scoping - Full" at bounding box center [286, 183] width 62 height 19
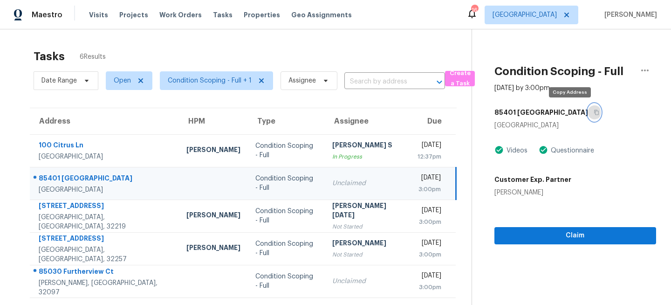
click at [594, 114] on icon "button" at bounding box center [596, 112] width 5 height 5
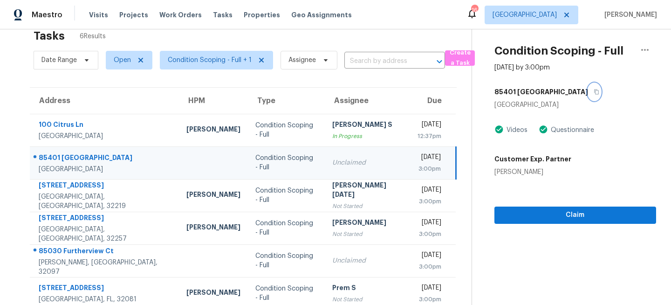
scroll to position [32, 0]
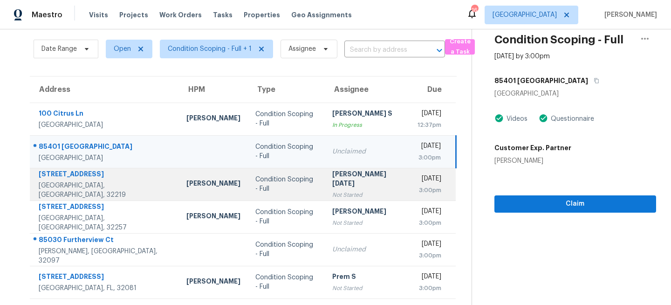
click at [332, 192] on div "Not Started" at bounding box center [367, 194] width 70 height 9
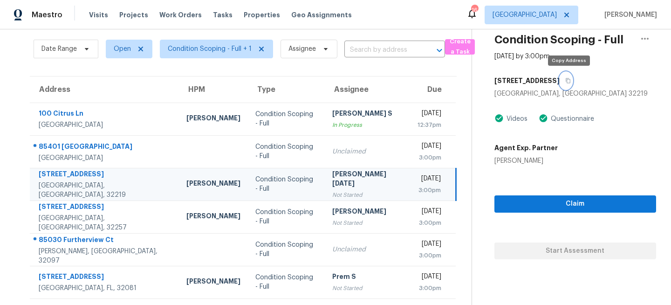
click at [570, 81] on icon "button" at bounding box center [568, 81] width 6 height 6
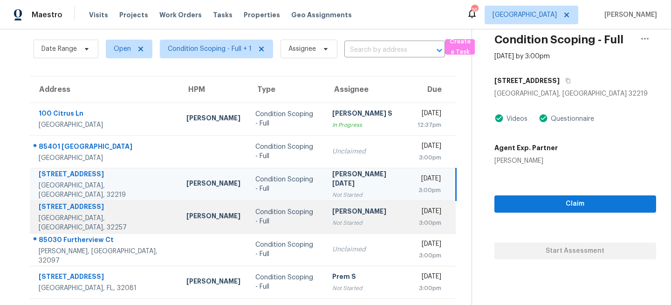
click at [288, 231] on td "Condition Scoping - Full" at bounding box center [286, 216] width 77 height 33
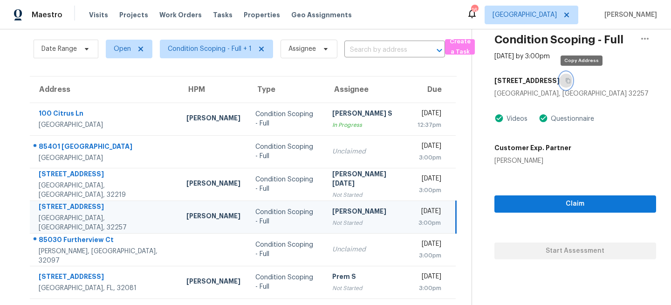
click at [571, 78] on icon "button" at bounding box center [568, 81] width 6 height 6
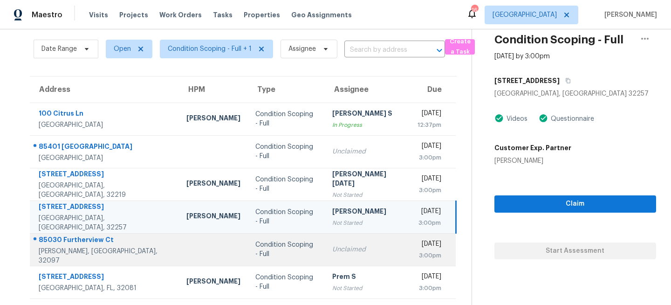
click at [268, 249] on div "Condition Scoping - Full" at bounding box center [286, 249] width 62 height 19
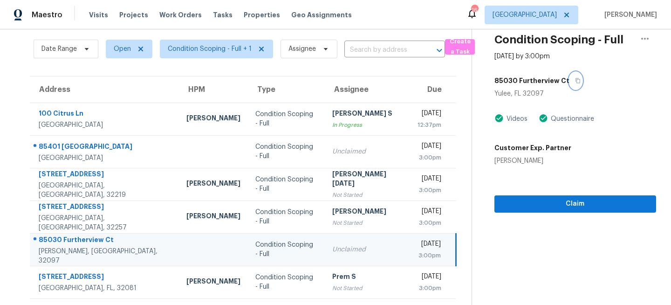
click at [576, 81] on button "button" at bounding box center [576, 80] width 13 height 17
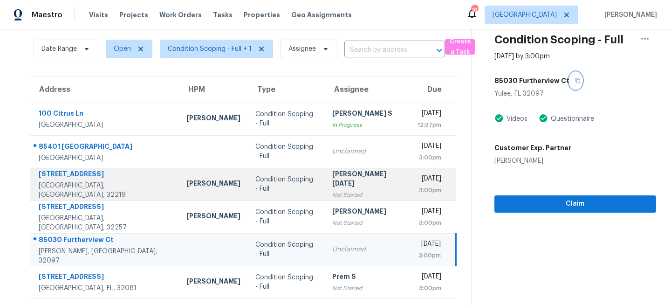
scroll to position [33, 0]
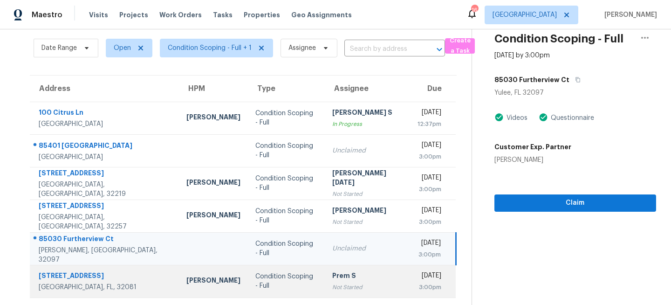
click at [332, 280] on div "Prem S" at bounding box center [367, 277] width 70 height 12
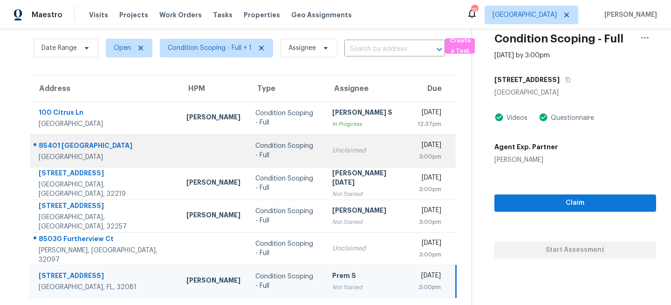
scroll to position [0, 0]
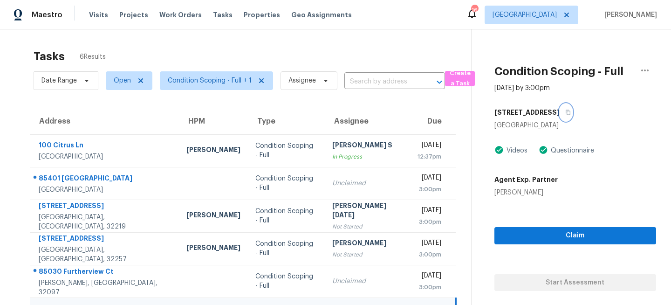
click at [566, 113] on icon "button" at bounding box center [568, 112] width 5 height 5
click at [92, 12] on span "Visits" at bounding box center [98, 14] width 19 height 9
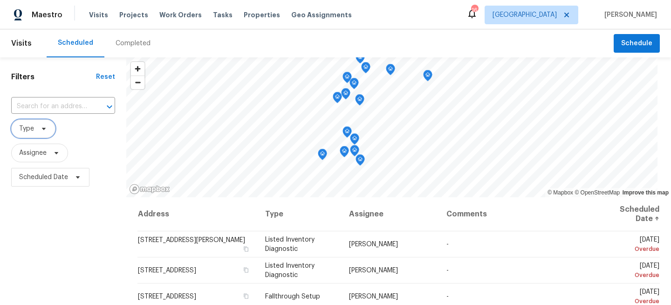
click at [40, 130] on icon at bounding box center [43, 128] width 7 height 7
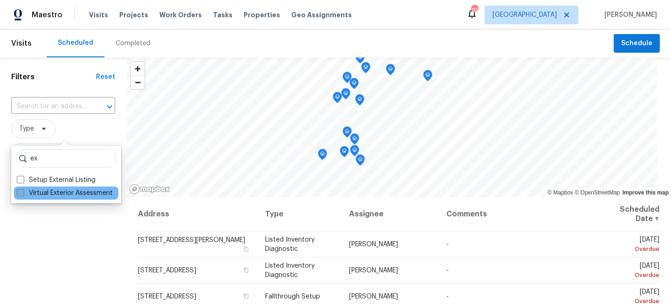
type input "ex"
click at [46, 192] on label "Virtual Exterior Assessment" at bounding box center [65, 192] width 96 height 9
click at [23, 192] on input "Virtual Exterior Assessment" at bounding box center [20, 191] width 6 height 6
checkbox input "true"
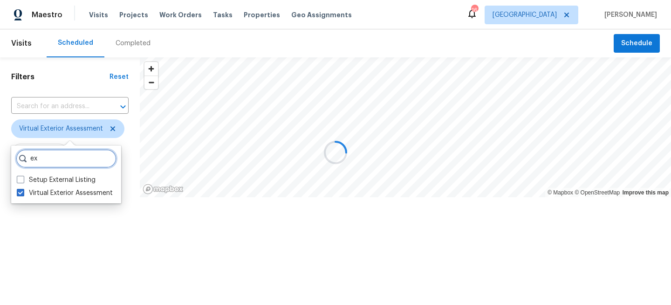
click at [56, 163] on input "ex" at bounding box center [66, 158] width 101 height 19
type input "e"
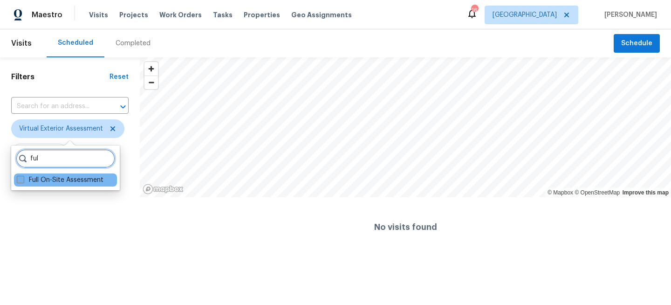
type input "ful"
click at [45, 181] on label "Full On-Site Assessment" at bounding box center [60, 179] width 87 height 9
click at [23, 181] on input "Full On-Site Assessment" at bounding box center [20, 178] width 6 height 6
checkbox input "true"
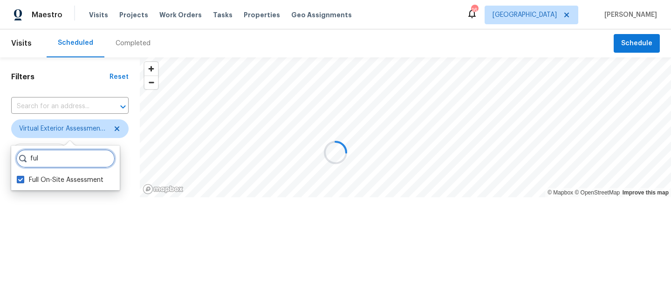
click at [51, 157] on input "ful" at bounding box center [65, 158] width 99 height 19
type input "f"
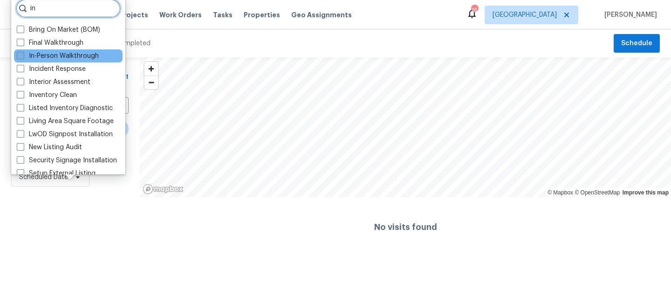
type input "in"
click at [45, 55] on label "In-Person Walkthrough" at bounding box center [58, 55] width 82 height 9
click at [23, 55] on input "In-Person Walkthrough" at bounding box center [20, 54] width 6 height 6
checkbox input "true"
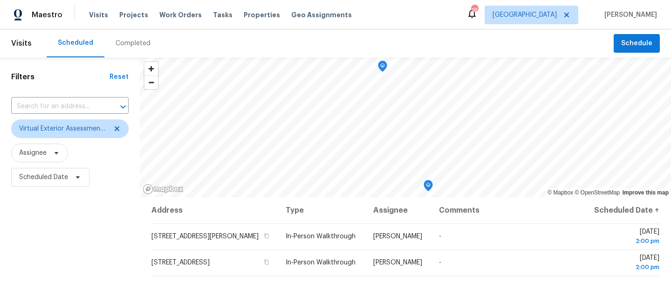
click at [44, 226] on div "Filters Reset ​ Virtual Exterior Assessment + 2 Assignee Scheduled Date" at bounding box center [70, 249] width 140 height 384
click at [60, 219] on div "Filters Reset ​ Virtual Exterior Assessment + 2 Assignee Scheduled Date" at bounding box center [70, 249] width 140 height 384
click at [57, 261] on div "Filters Reset ​ Virtual Exterior Assessment + 2 Assignee Scheduled Date" at bounding box center [70, 249] width 140 height 384
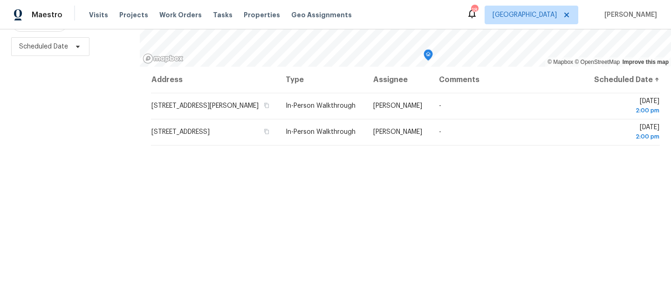
scroll to position [136, 0]
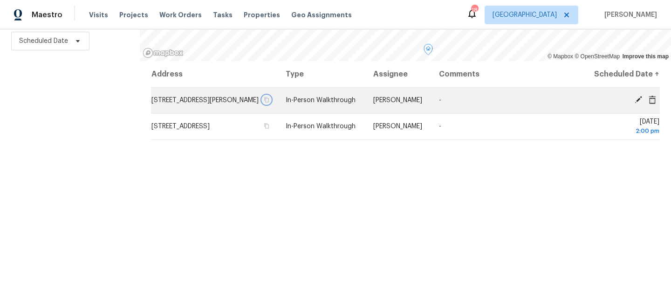
click at [269, 103] on icon "button" at bounding box center [267, 100] width 6 height 6
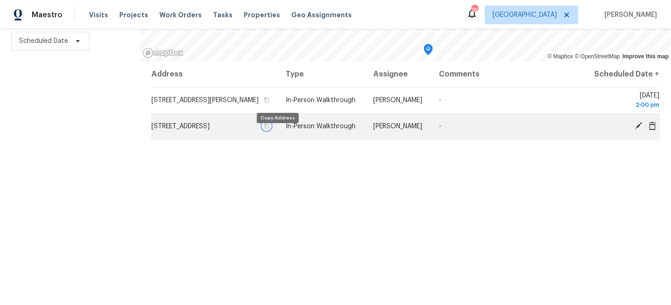
click at [269, 129] on icon "button" at bounding box center [267, 126] width 5 height 5
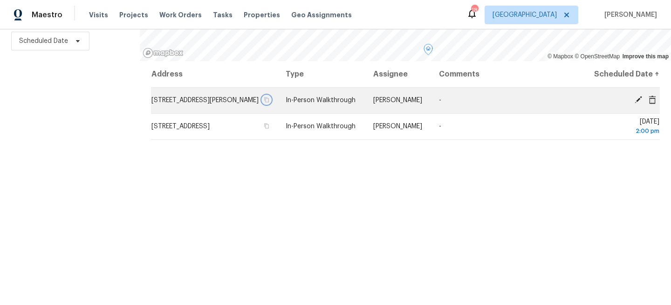
click at [269, 103] on icon "button" at bounding box center [267, 100] width 6 height 6
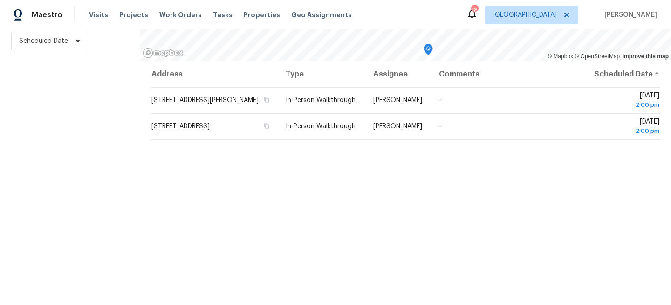
click at [108, 110] on div "Filters Reset ​ Virtual Exterior Assessment + 2 Assignee Scheduled Date" at bounding box center [70, 113] width 140 height 384
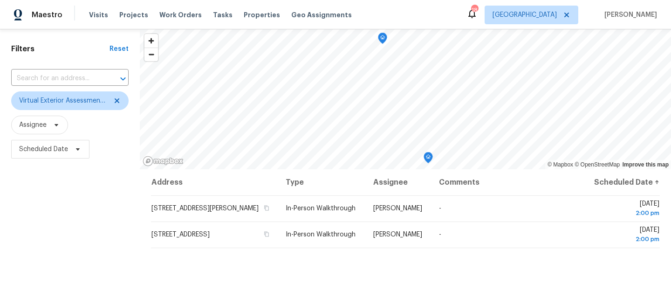
scroll to position [0, 0]
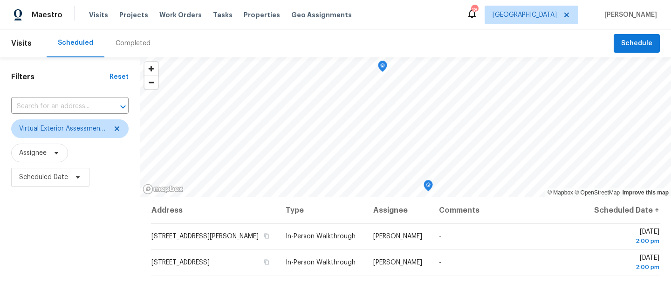
click at [44, 219] on div "Filters Reset ​ Virtual Exterior Assessment + 2 Assignee Scheduled Date" at bounding box center [70, 249] width 140 height 384
click at [537, 17] on span "[GEOGRAPHIC_DATA]" at bounding box center [525, 14] width 64 height 9
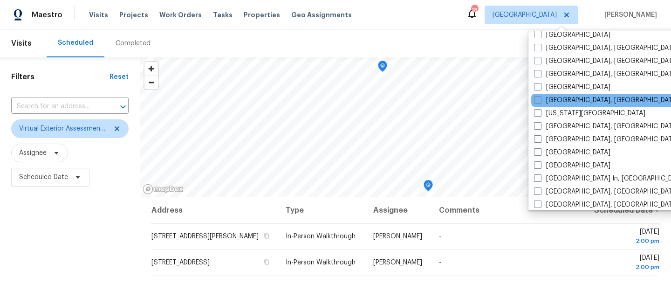
scroll to position [303, 0]
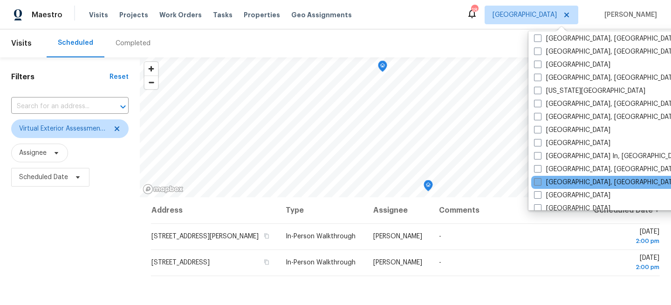
click at [540, 182] on span at bounding box center [537, 181] width 7 height 7
click at [540, 182] on input "[GEOGRAPHIC_DATA], [GEOGRAPHIC_DATA]" at bounding box center [537, 181] width 6 height 6
checkbox input "true"
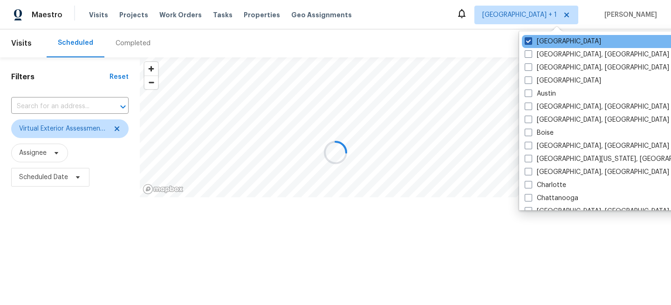
click at [549, 42] on label "[GEOGRAPHIC_DATA]" at bounding box center [563, 41] width 76 height 9
click at [531, 42] on input "[GEOGRAPHIC_DATA]" at bounding box center [528, 40] width 6 height 6
checkbox input "false"
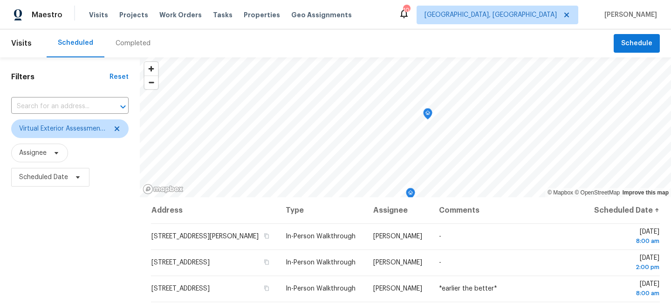
click at [49, 247] on div "Filters Reset ​ Virtual Exterior Assessment + 2 Assignee Scheduled Date" at bounding box center [70, 249] width 140 height 384
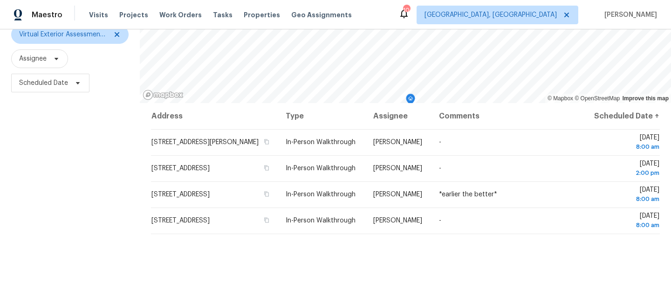
scroll to position [136, 0]
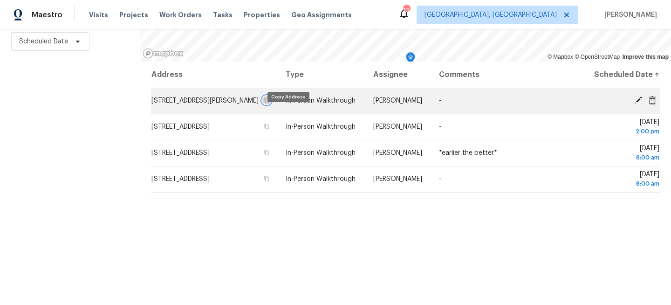
click at [269, 103] on icon "button" at bounding box center [267, 100] width 6 height 6
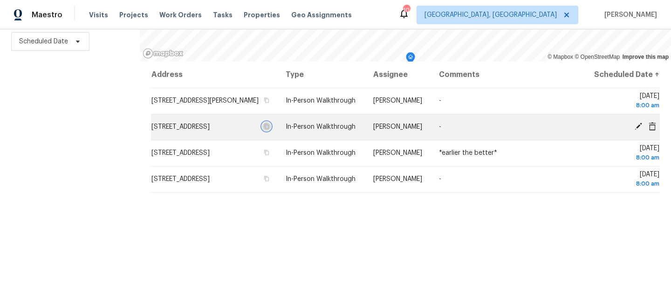
click at [269, 129] on icon "button" at bounding box center [267, 127] width 6 height 6
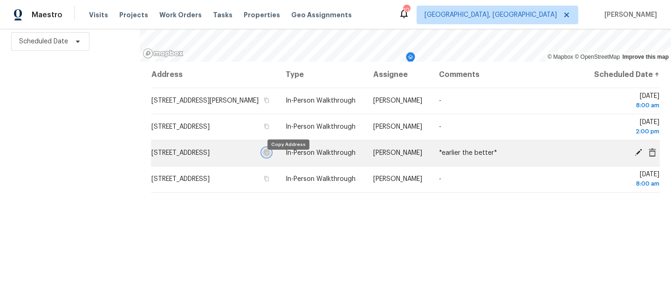
click at [271, 157] on button "button" at bounding box center [266, 152] width 8 height 8
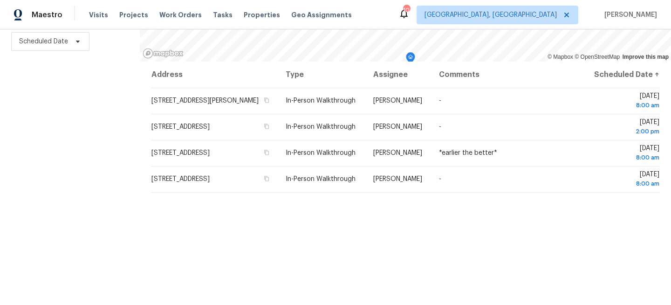
click at [87, 164] on div "Filters Reset ​ Virtual Exterior Assessment + 2 Assignee Scheduled Date" at bounding box center [70, 114] width 140 height 384
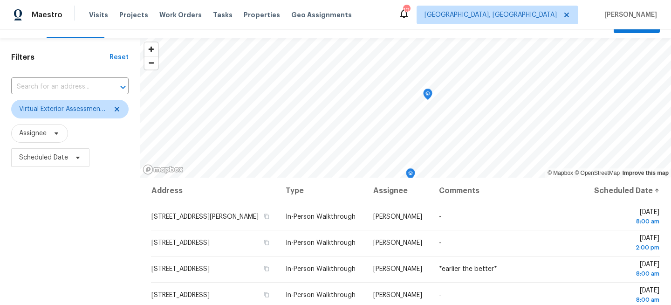
scroll to position [0, 0]
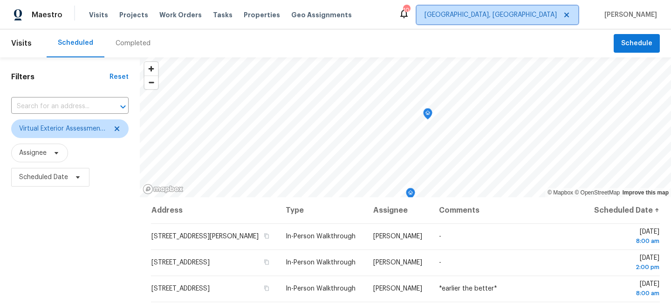
click at [557, 18] on span "[GEOGRAPHIC_DATA], [GEOGRAPHIC_DATA]" at bounding box center [491, 14] width 132 height 9
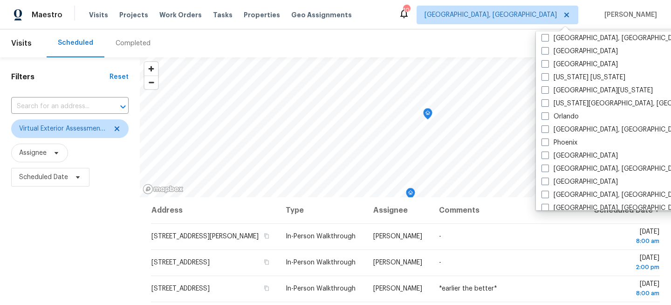
scroll to position [455, 0]
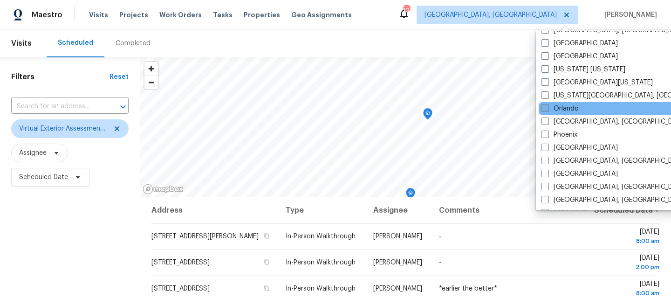
click at [550, 108] on label "Orlando" at bounding box center [560, 108] width 37 height 9
click at [548, 108] on input "Orlando" at bounding box center [545, 107] width 6 height 6
checkbox input "true"
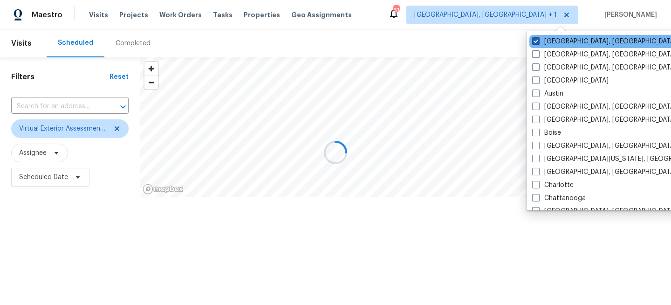
click at [549, 39] on label "[GEOGRAPHIC_DATA], [GEOGRAPHIC_DATA]" at bounding box center [604, 41] width 144 height 9
click at [538, 39] on input "[GEOGRAPHIC_DATA], [GEOGRAPHIC_DATA]" at bounding box center [535, 40] width 6 height 6
checkbox input "false"
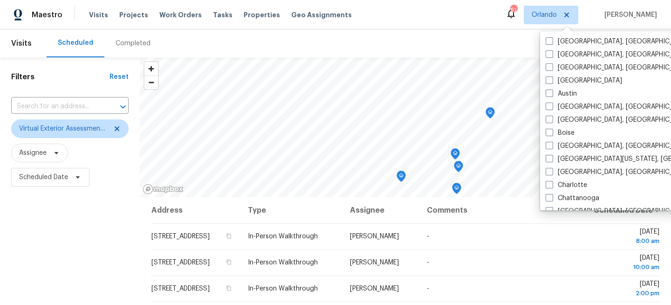
click at [31, 195] on div "Filters Reset ​ Virtual Exterior Assessment + 2 Assignee Scheduled Date" at bounding box center [70, 249] width 140 height 384
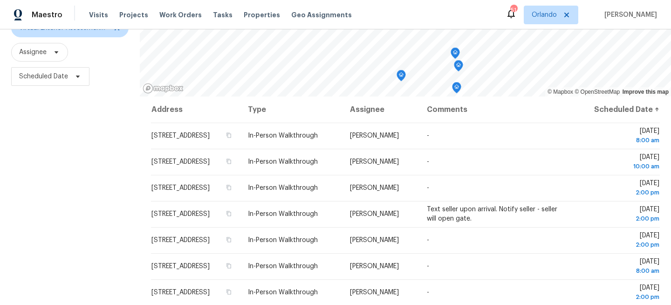
scroll to position [136, 0]
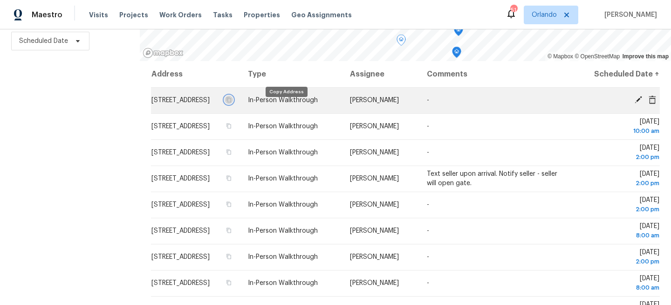
click at [232, 103] on icon "button" at bounding box center [229, 99] width 5 height 5
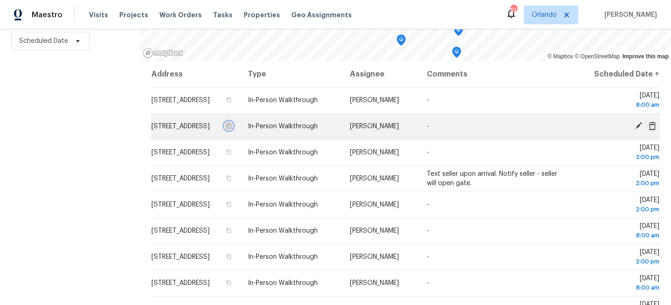
click at [232, 129] on icon "button" at bounding box center [229, 126] width 5 height 5
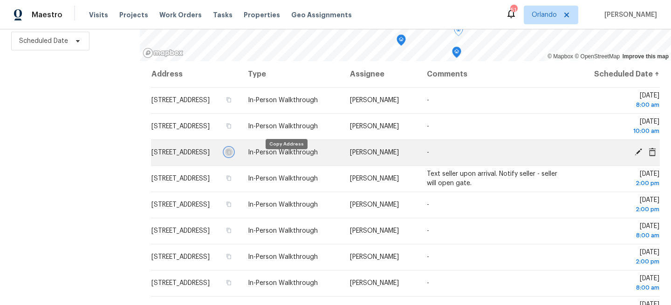
click at [232, 155] on icon "button" at bounding box center [229, 152] width 6 height 6
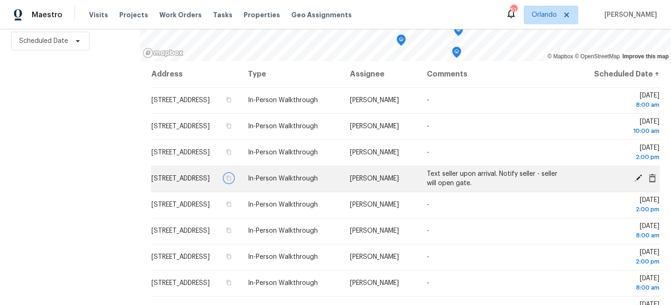
click at [232, 181] on icon "button" at bounding box center [229, 178] width 6 height 6
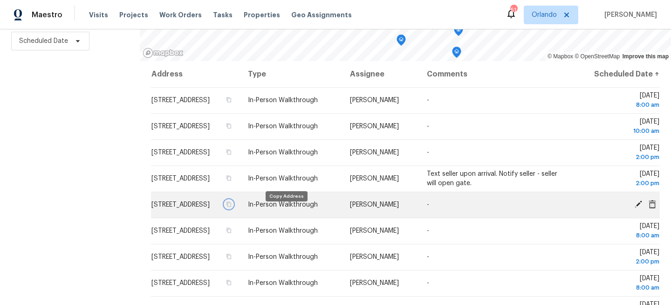
click at [232, 207] on icon "button" at bounding box center [229, 204] width 6 height 6
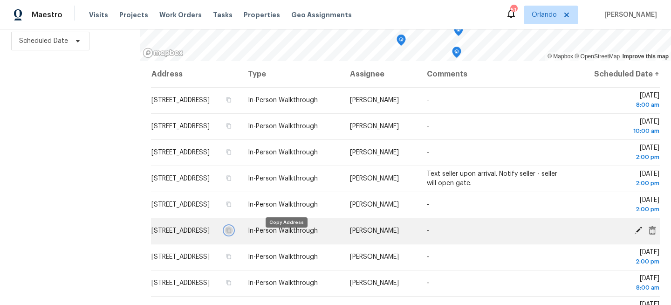
click at [232, 233] on icon "button" at bounding box center [229, 230] width 6 height 6
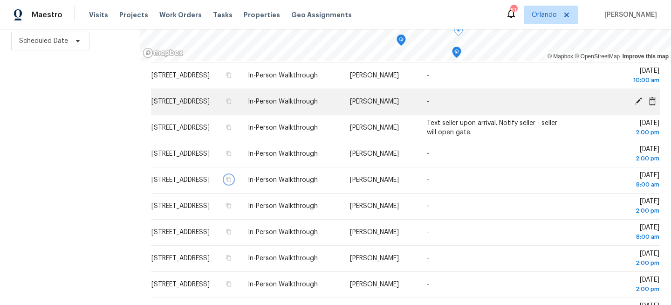
scroll to position [70, 0]
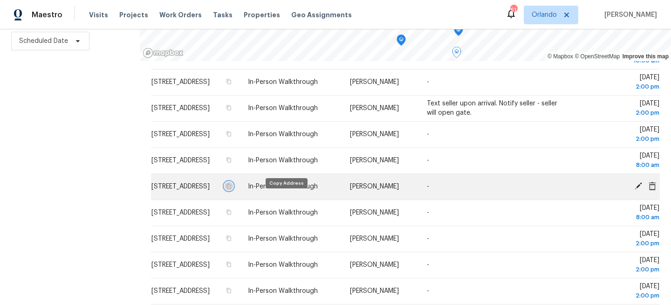
click at [232, 189] on icon "button" at bounding box center [229, 186] width 6 height 6
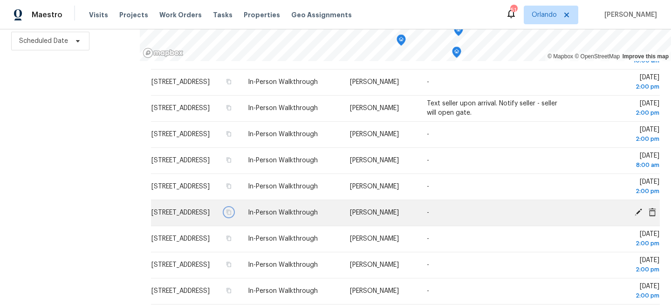
click at [233, 216] on button "button" at bounding box center [229, 212] width 8 height 8
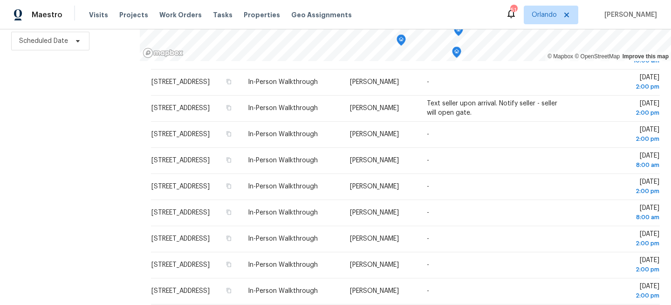
click at [71, 153] on div "Filters Reset ​ Virtual Exterior Assessment + 2 Assignee Scheduled Date" at bounding box center [70, 113] width 140 height 384
click at [44, 178] on div "Filters Reset ​ Virtual Exterior Assessment + 2 Assignee Scheduled Date" at bounding box center [70, 113] width 140 height 384
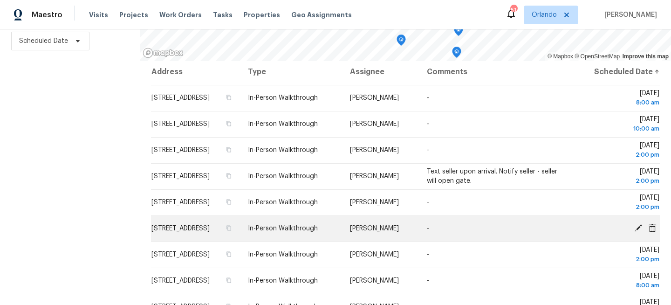
scroll to position [3, 0]
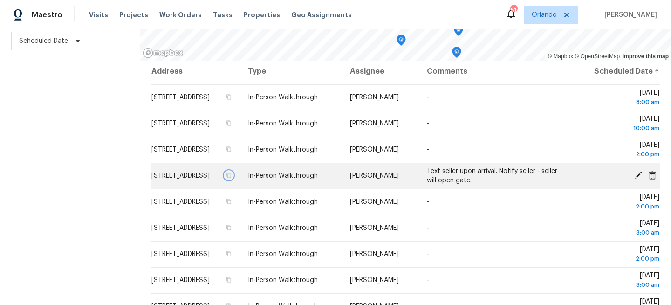
click at [232, 178] on icon "button" at bounding box center [229, 175] width 6 height 6
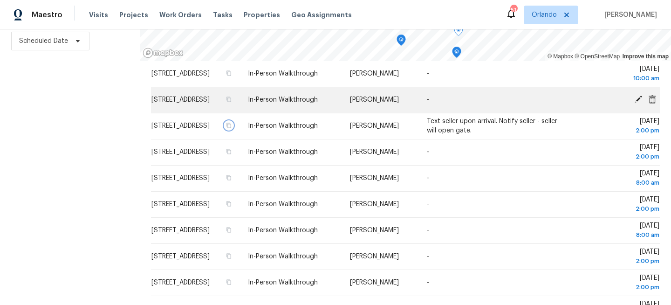
scroll to position [62, 0]
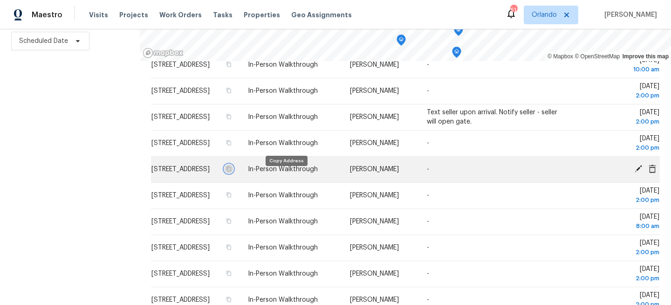
click at [232, 172] on icon "button" at bounding box center [229, 169] width 6 height 6
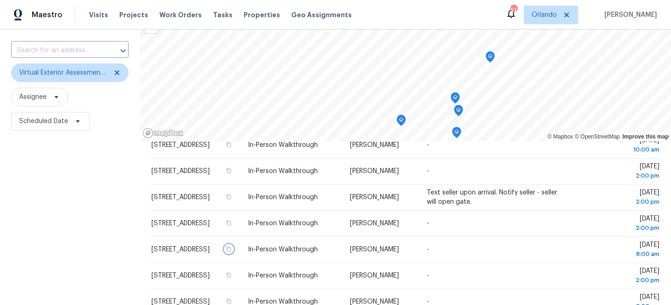
scroll to position [0, 0]
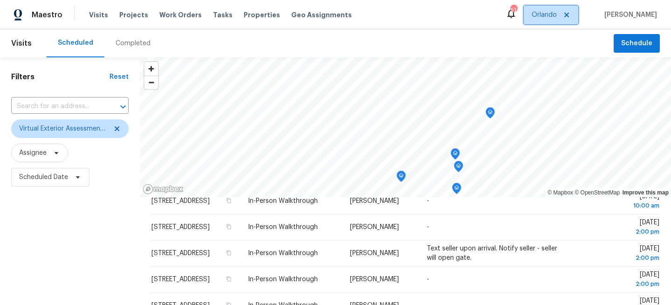
click at [541, 19] on span "Orlando" at bounding box center [551, 15] width 55 height 19
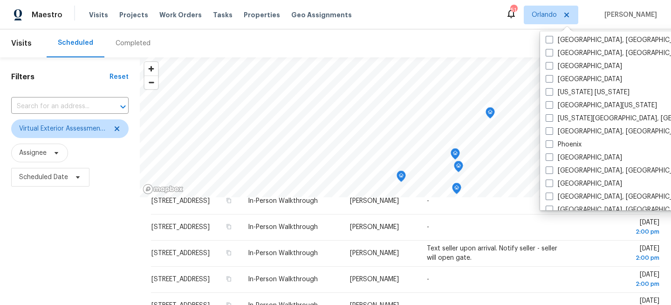
scroll to position [625, 0]
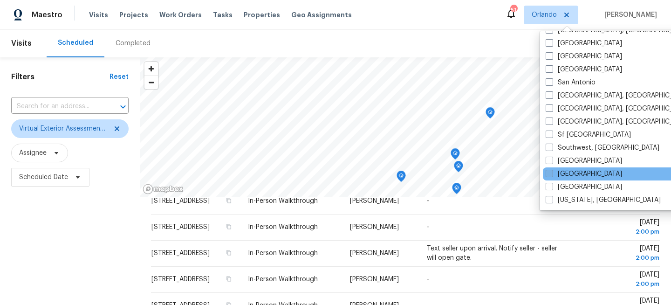
click at [558, 172] on label "[GEOGRAPHIC_DATA]" at bounding box center [584, 173] width 76 height 9
click at [552, 172] on input "[GEOGRAPHIC_DATA]" at bounding box center [549, 172] width 6 height 6
checkbox input "true"
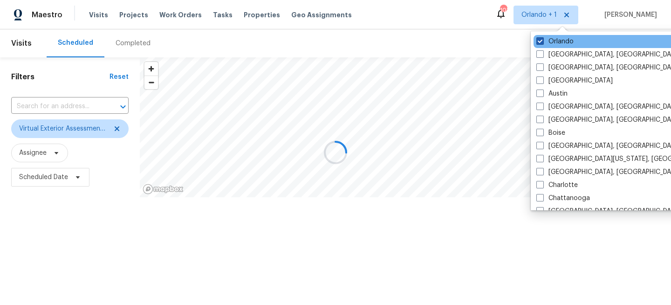
click at [557, 41] on label "Orlando" at bounding box center [554, 41] width 37 height 9
click at [542, 41] on input "Orlando" at bounding box center [539, 40] width 6 height 6
checkbox input "false"
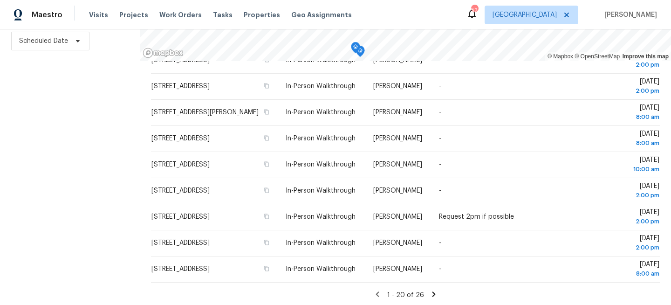
scroll to position [396, 0]
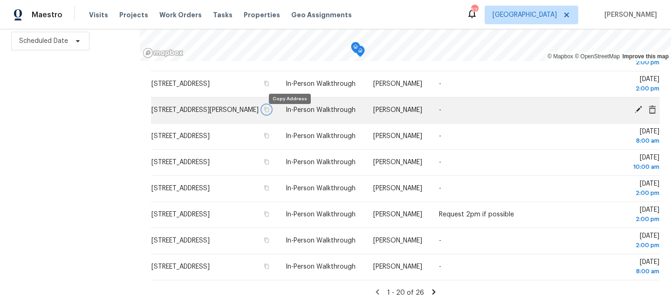
click at [269, 112] on icon "button" at bounding box center [267, 110] width 6 height 6
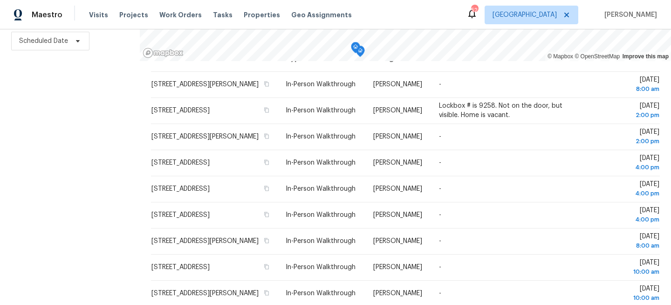
scroll to position [0, 0]
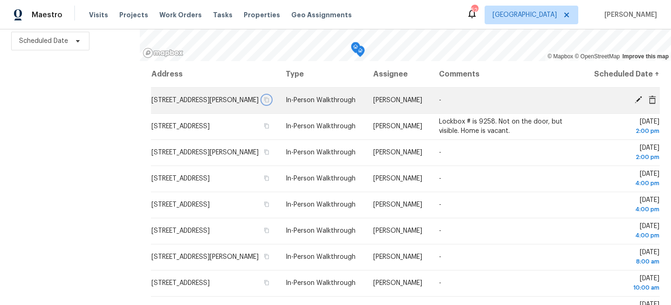
click at [271, 103] on button "button" at bounding box center [266, 100] width 8 height 8
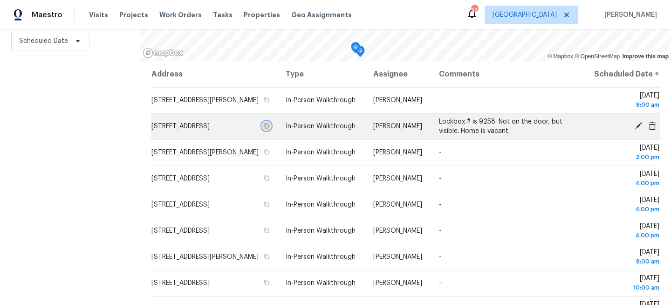
click at [269, 129] on icon "button" at bounding box center [267, 126] width 6 height 6
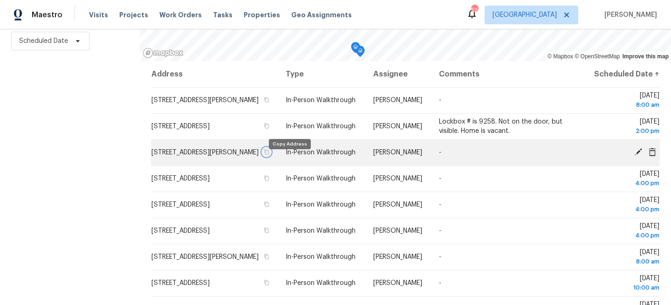
click at [269, 155] on icon "button" at bounding box center [267, 152] width 6 height 6
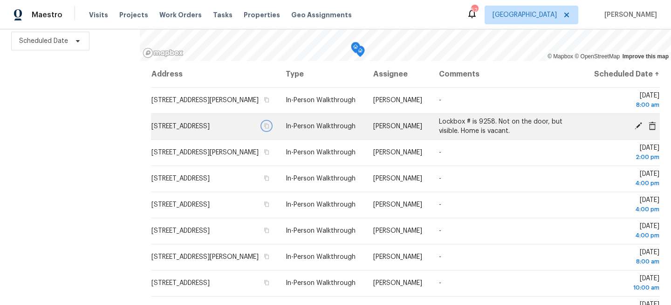
click at [269, 129] on icon "button" at bounding box center [267, 126] width 6 height 6
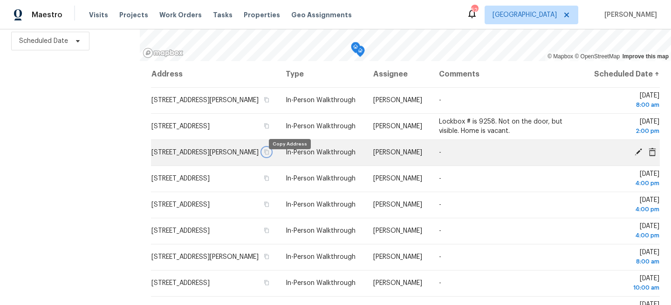
click at [269, 155] on icon "button" at bounding box center [267, 152] width 6 height 6
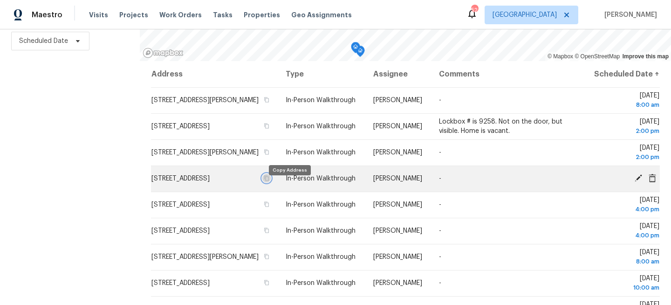
click at [271, 182] on button "button" at bounding box center [266, 178] width 8 height 8
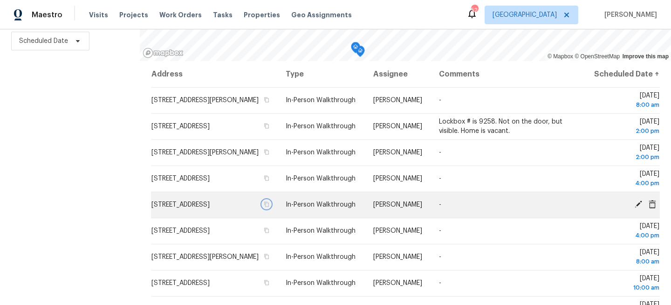
click at [269, 207] on icon "button" at bounding box center [267, 204] width 6 height 6
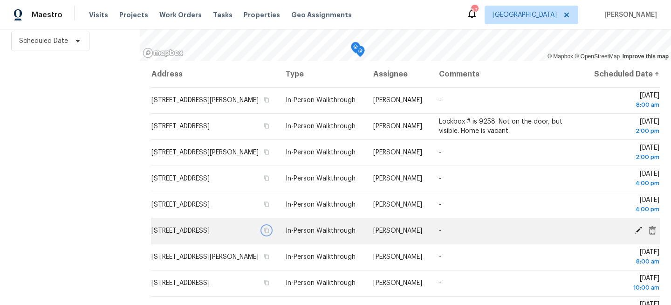
click at [269, 233] on icon "button" at bounding box center [267, 230] width 5 height 5
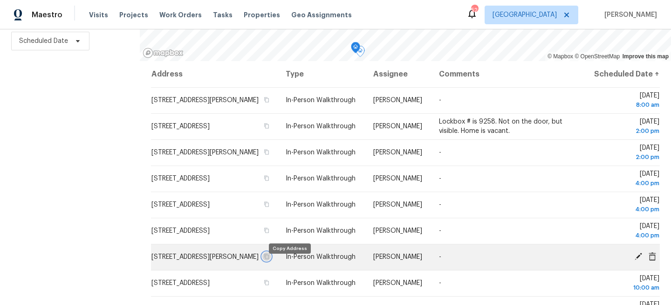
click at [269, 259] on icon "button" at bounding box center [267, 257] width 6 height 6
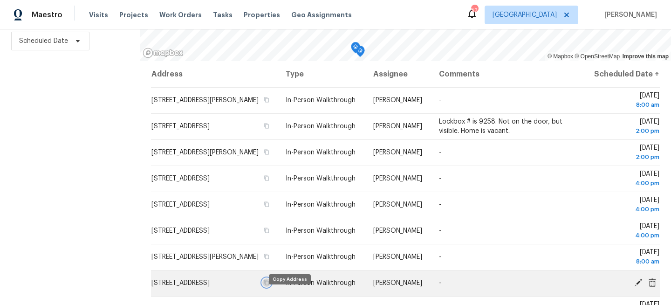
click at [269, 285] on icon "button" at bounding box center [267, 283] width 6 height 6
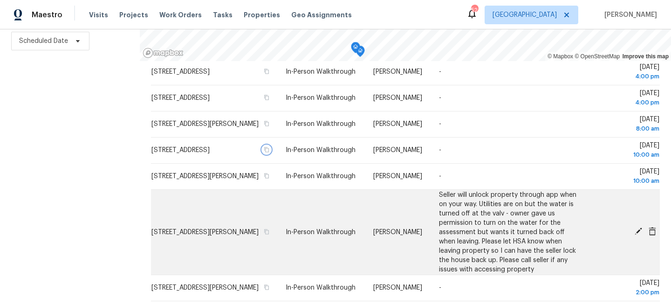
scroll to position [136, 0]
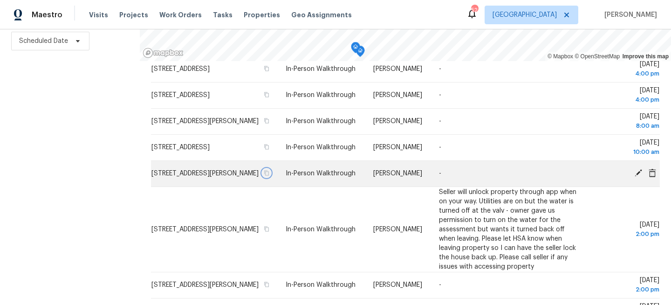
click at [269, 176] on icon "button" at bounding box center [267, 173] width 5 height 5
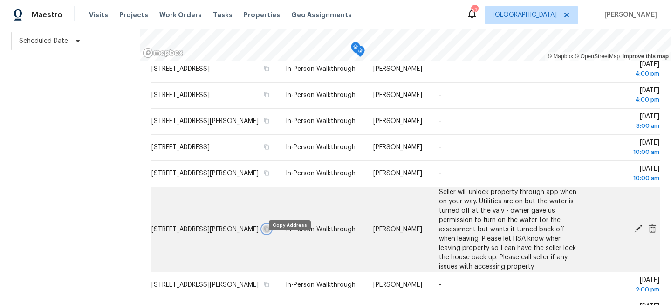
click at [269, 231] on icon "button" at bounding box center [267, 228] width 5 height 5
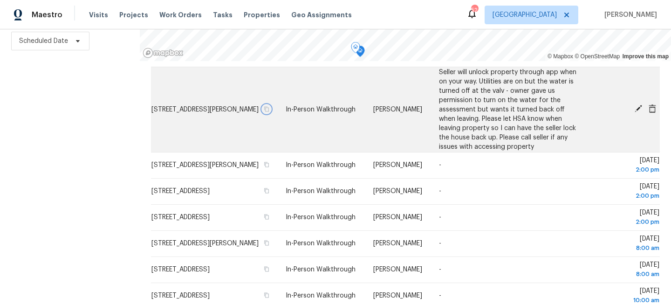
scroll to position [261, 0]
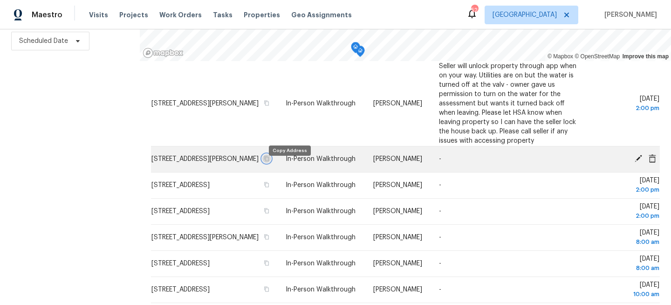
click at [269, 161] on icon "button" at bounding box center [267, 159] width 6 height 6
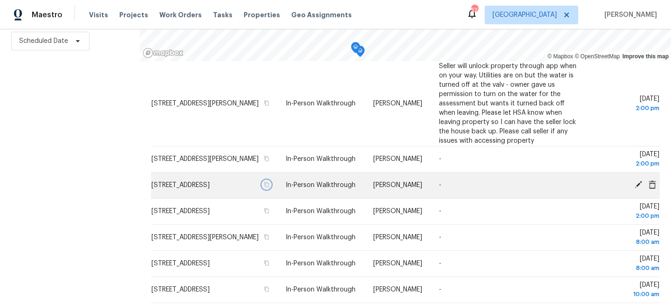
click at [271, 189] on button "button" at bounding box center [266, 184] width 8 height 8
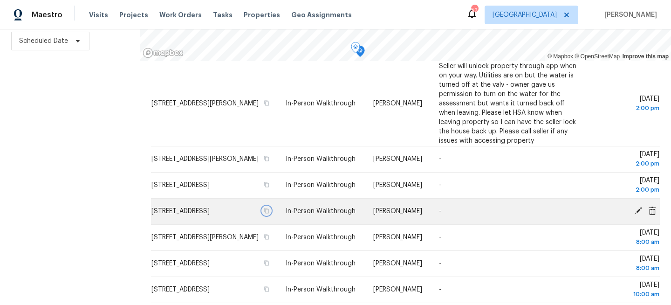
click at [269, 213] on icon "button" at bounding box center [267, 211] width 6 height 6
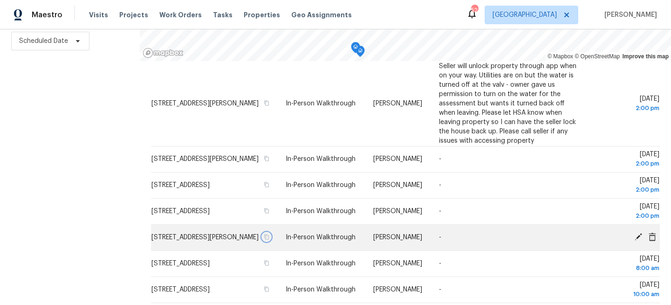
click at [269, 240] on icon "button" at bounding box center [267, 236] width 5 height 5
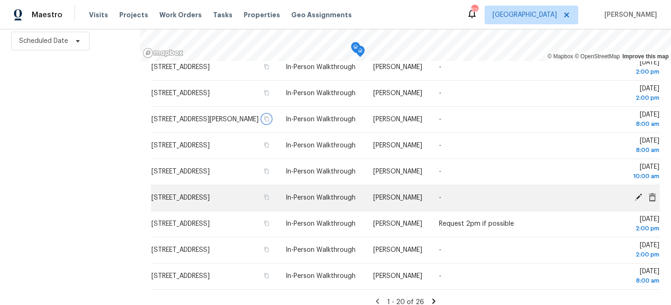
scroll to position [396, 0]
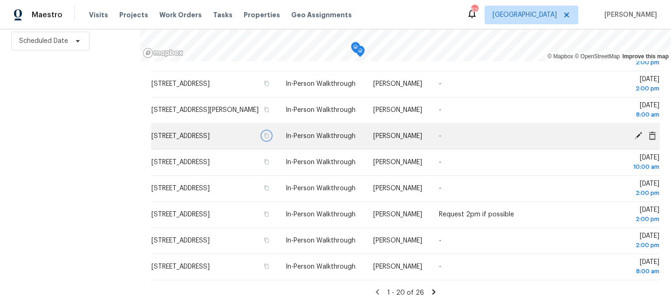
click at [269, 136] on icon "button" at bounding box center [267, 136] width 6 height 6
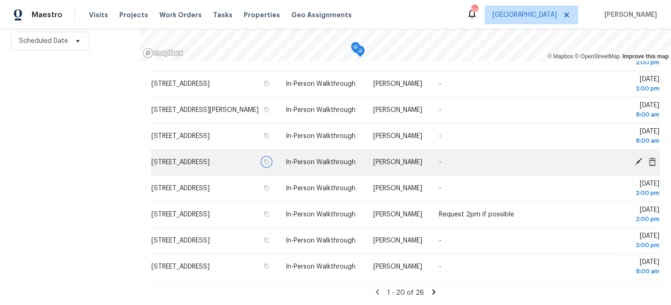
click at [269, 162] on icon "button" at bounding box center [267, 162] width 6 height 6
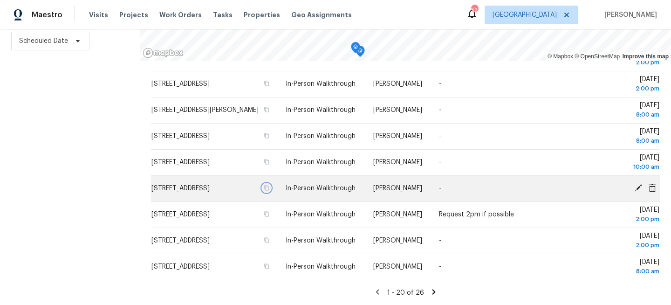
click at [269, 187] on icon "button" at bounding box center [267, 187] width 5 height 5
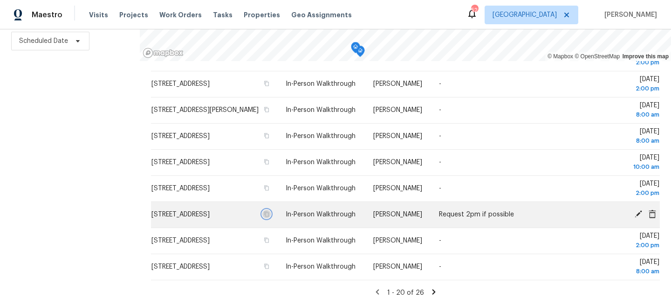
click at [269, 215] on icon "button" at bounding box center [267, 214] width 6 height 6
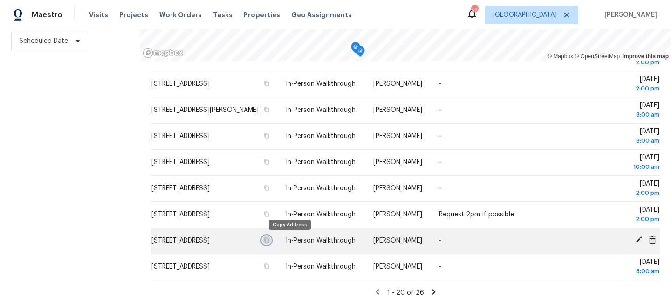
click at [269, 237] on icon "button" at bounding box center [267, 240] width 6 height 6
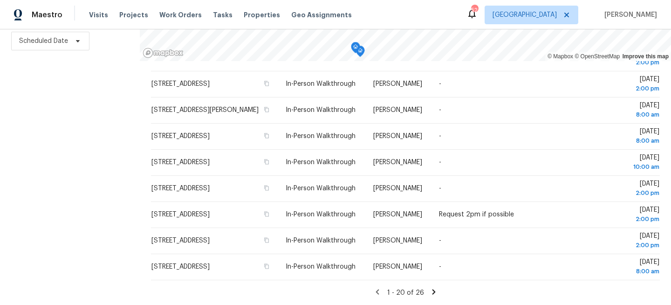
click at [40, 153] on div "Filters Reset ​ Virtual Exterior Assessment + 2 Assignee Scheduled Date" at bounding box center [70, 113] width 140 height 384
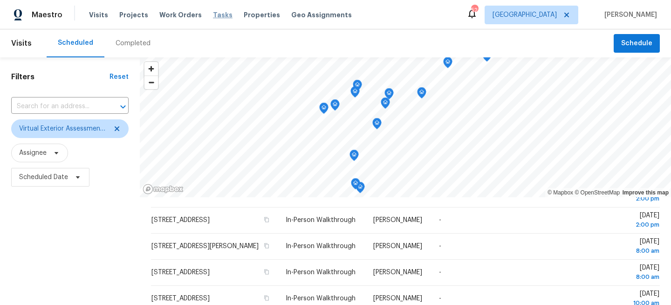
click at [213, 12] on span "Tasks" at bounding box center [223, 15] width 20 height 7
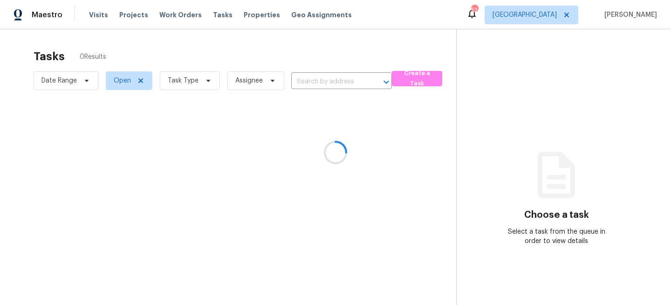
click at [178, 82] on div at bounding box center [335, 152] width 671 height 305
click at [205, 82] on div at bounding box center [335, 152] width 671 height 305
click at [181, 82] on div at bounding box center [335, 152] width 671 height 305
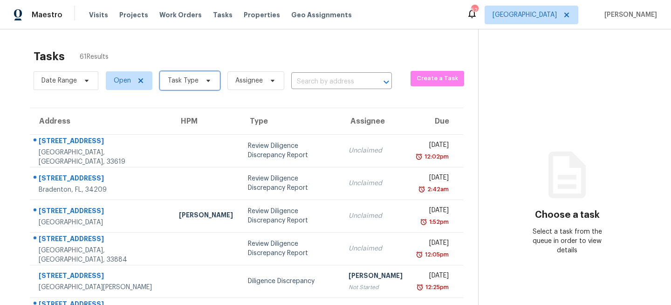
click at [181, 82] on span "Task Type" at bounding box center [183, 80] width 31 height 9
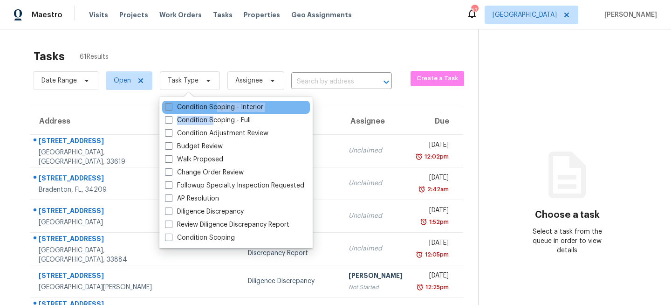
drag, startPoint x: 211, startPoint y: 120, endPoint x: 217, endPoint y: 105, distance: 16.1
click at [217, 105] on div "Condition Scoping - Interior Condition Scoping - Full Condition Adjustment Revi…" at bounding box center [235, 172] width 153 height 151
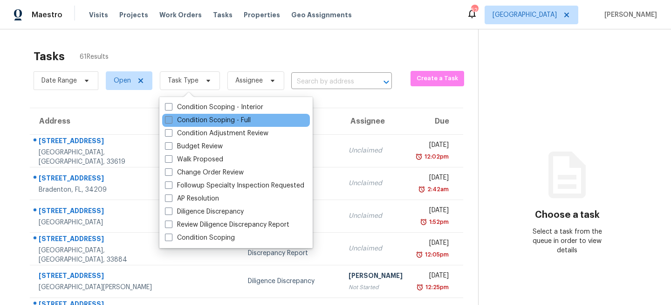
click at [191, 121] on label "Condition Scoping - Full" at bounding box center [208, 120] width 86 height 9
click at [171, 121] on input "Condition Scoping - Full" at bounding box center [168, 119] width 6 height 6
checkbox input "true"
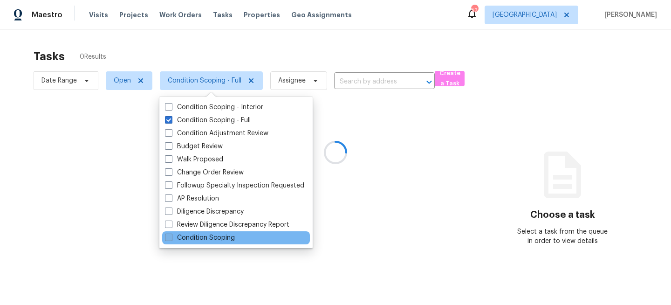
click at [178, 241] on label "Condition Scoping" at bounding box center [200, 237] width 70 height 9
click at [171, 239] on input "Condition Scoping" at bounding box center [168, 236] width 6 height 6
checkbox input "true"
